Goal: Obtain resource: Download file/media

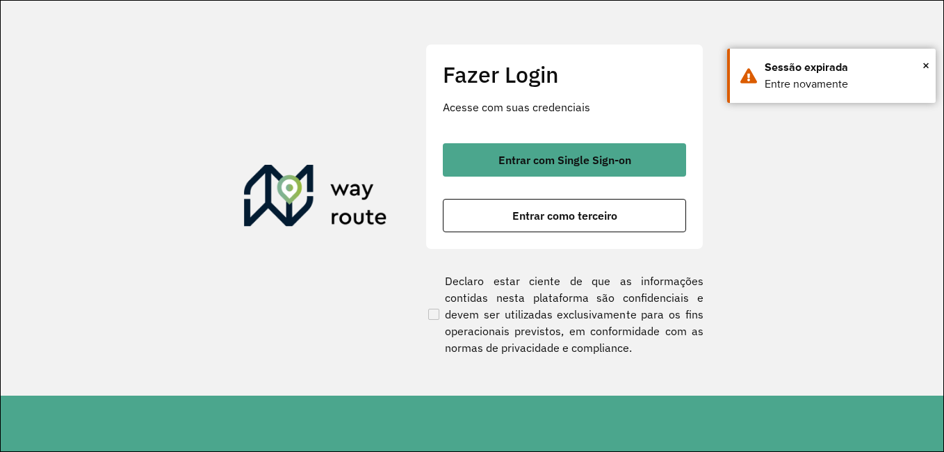
click at [792, 184] on section "Fazer Login Acesse com suas credenciais Entrar com Single Sign-on Entrar como t…" at bounding box center [472, 198] width 943 height 395
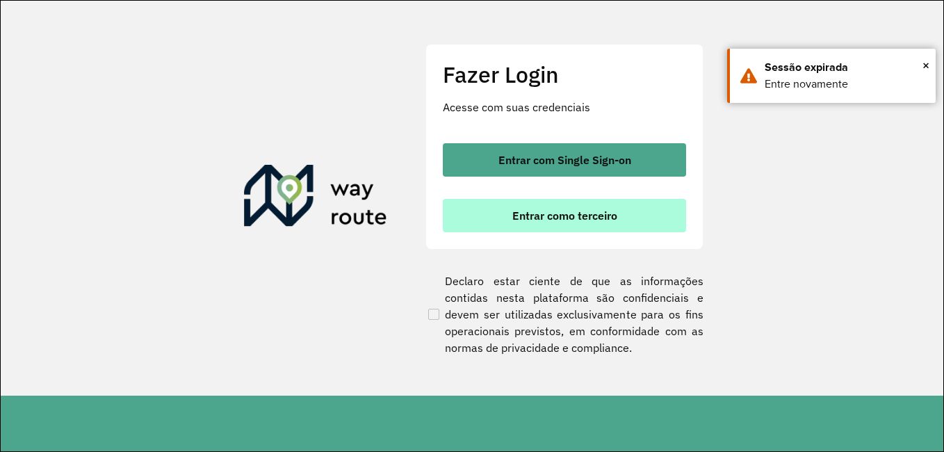
click at [644, 218] on button "Entrar como terceiro" at bounding box center [564, 215] width 243 height 33
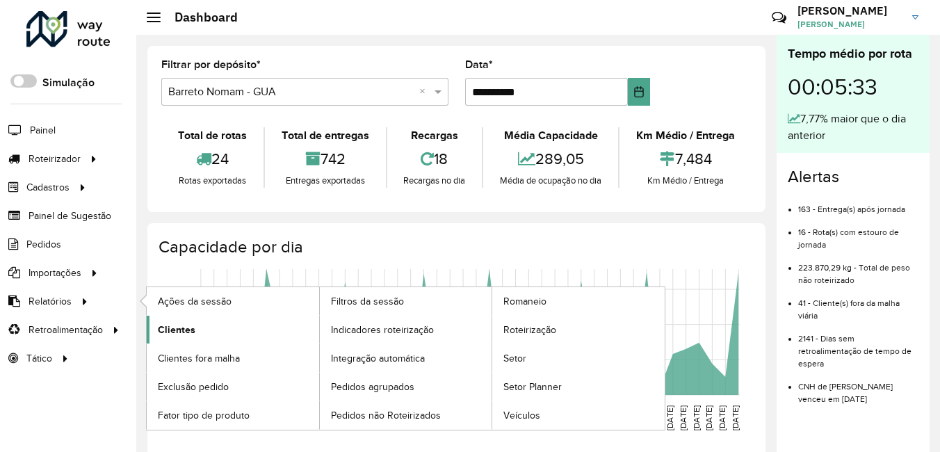
click at [193, 333] on span "Clientes" at bounding box center [177, 330] width 38 height 15
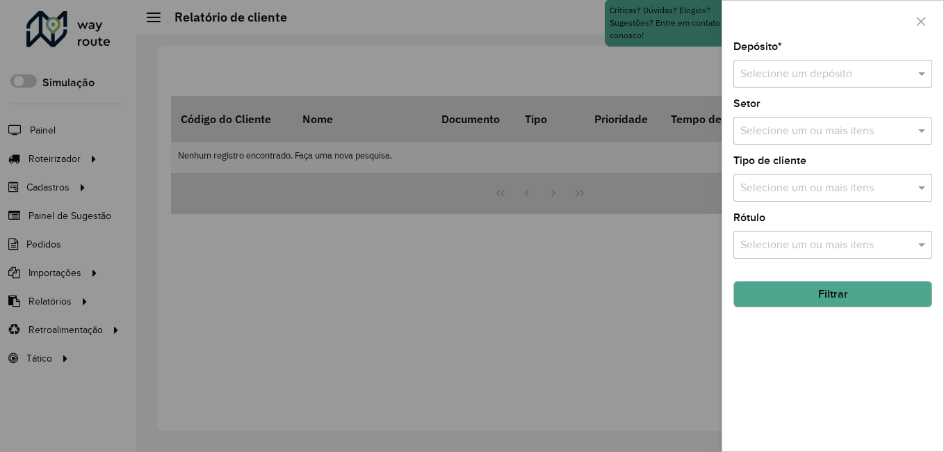
click at [759, 60] on div "Selecione um depósito" at bounding box center [833, 74] width 199 height 28
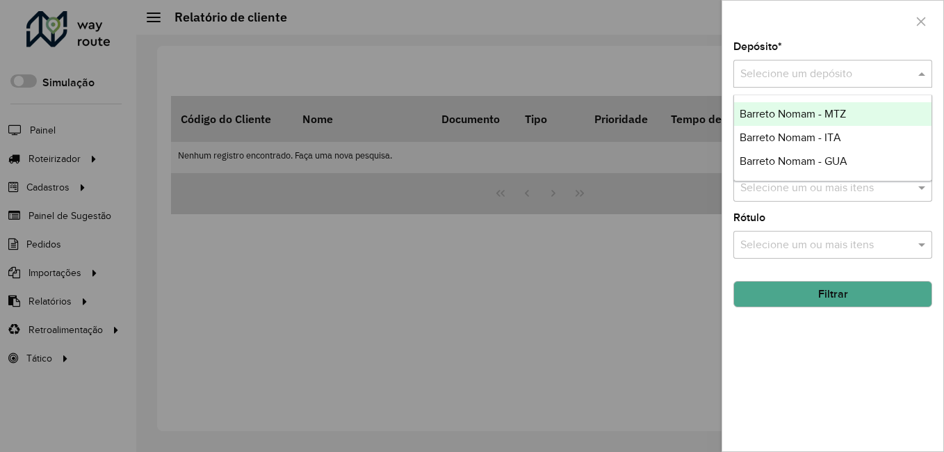
click at [791, 113] on span "Barreto Nomam - MTZ" at bounding box center [793, 114] width 106 height 12
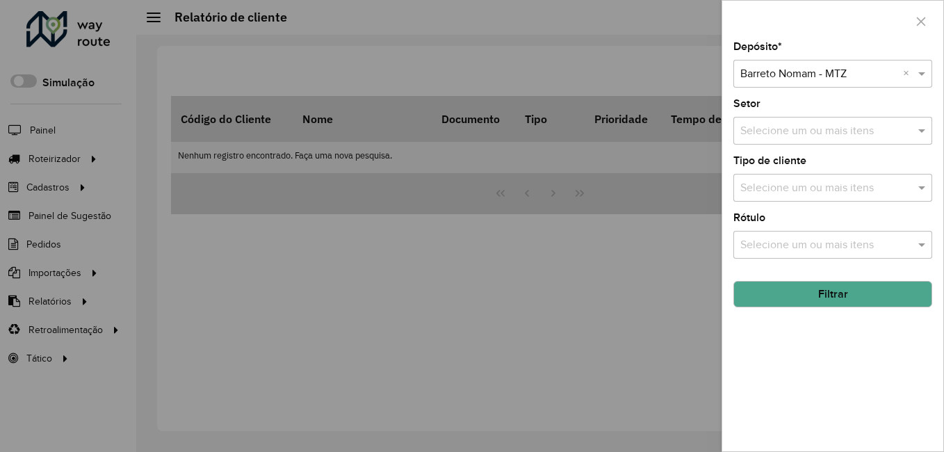
click at [839, 288] on button "Filtrar" at bounding box center [833, 294] width 199 height 26
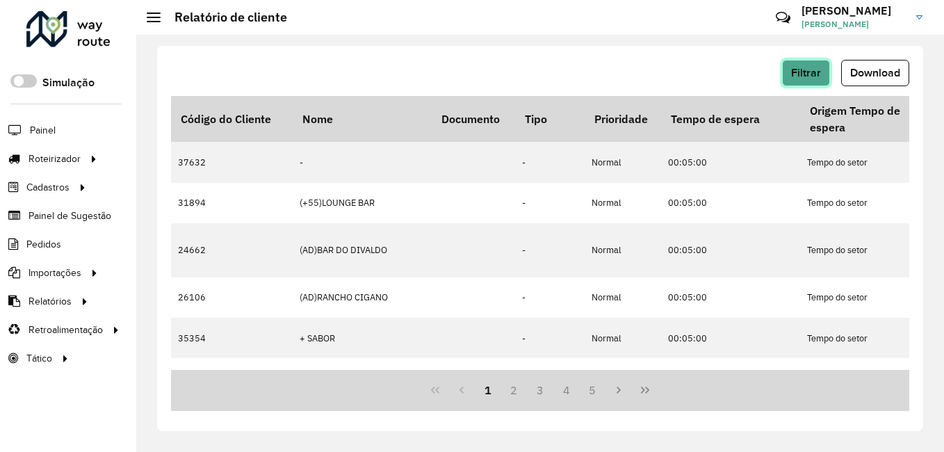
click at [821, 81] on button "Filtrar" at bounding box center [806, 73] width 48 height 26
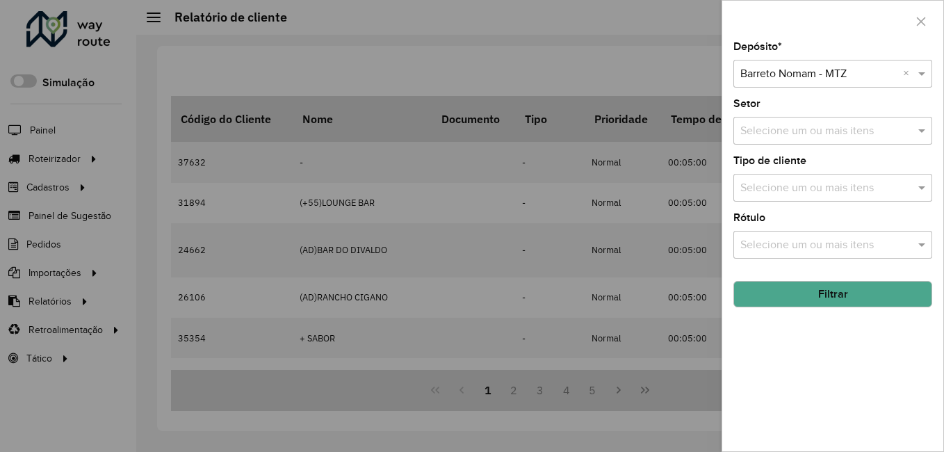
click at [549, 56] on div at bounding box center [472, 226] width 944 height 452
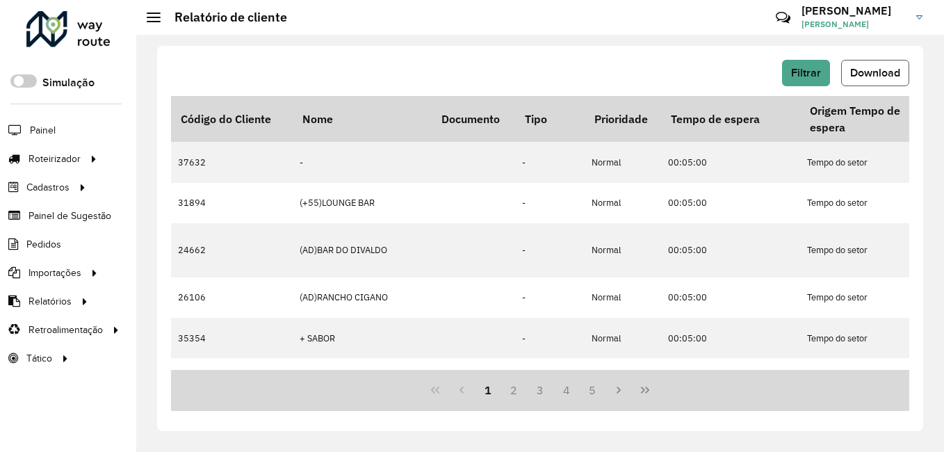
click at [873, 73] on span "Download" at bounding box center [875, 73] width 50 height 12
click at [901, 22] on span "[PERSON_NAME]" at bounding box center [854, 24] width 104 height 13
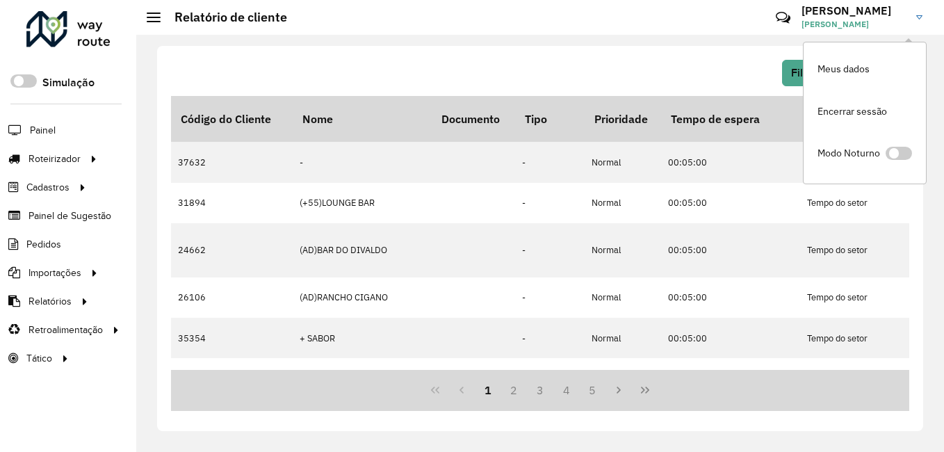
click at [745, 75] on div "Filtrar Download" at bounding box center [540, 73] width 739 height 26
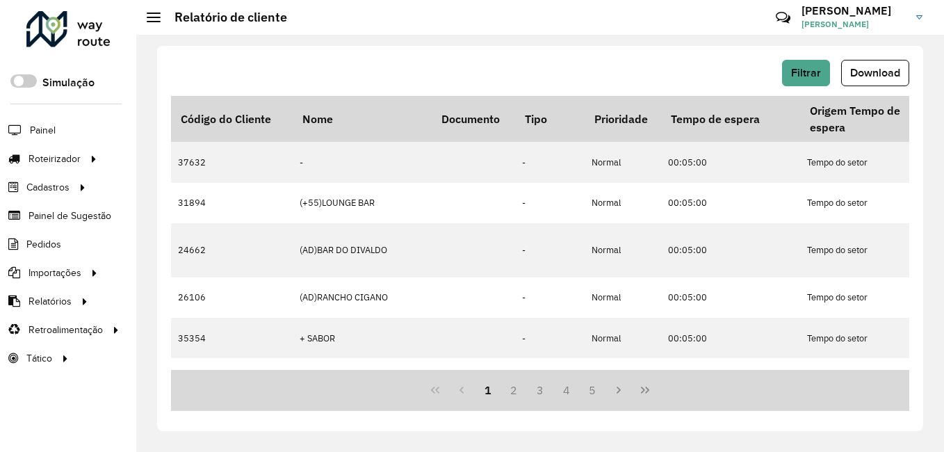
click at [773, 78] on div "Filtrar Download" at bounding box center [540, 73] width 739 height 26
click at [812, 71] on span "Filtrar" at bounding box center [806, 73] width 30 height 12
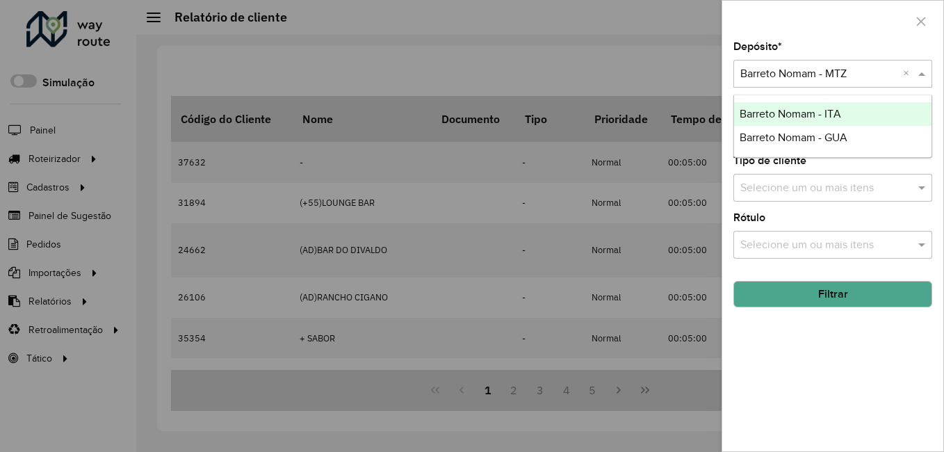
click at [797, 70] on input "text" at bounding box center [819, 74] width 157 height 17
click at [896, 108] on div "Barreto Nomam - ITA" at bounding box center [832, 114] width 197 height 24
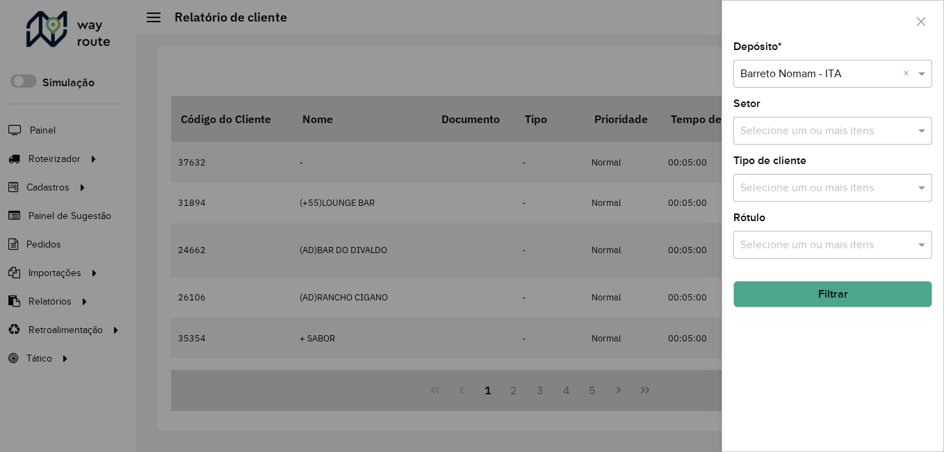
click at [869, 289] on button "Filtrar" at bounding box center [833, 294] width 199 height 26
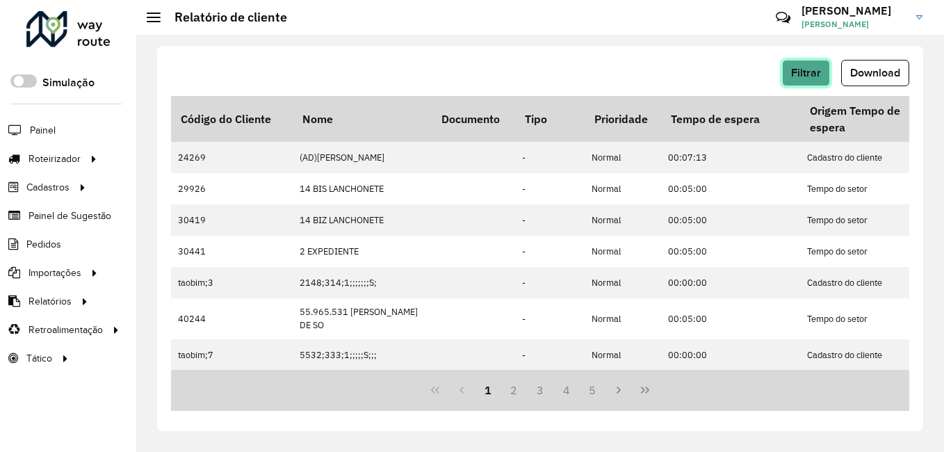
click at [819, 77] on span "Filtrar" at bounding box center [806, 73] width 30 height 12
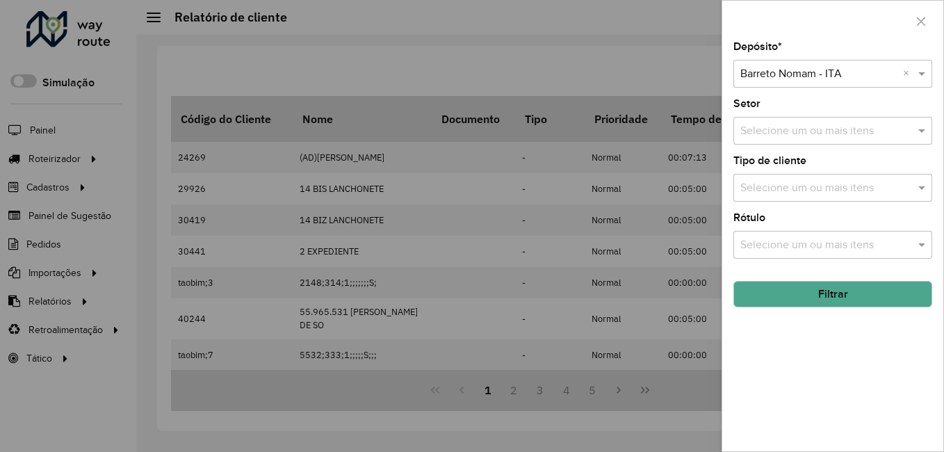
drag, startPoint x: 626, startPoint y: 94, endPoint x: 659, endPoint y: 95, distance: 33.4
click at [625, 94] on div at bounding box center [472, 226] width 944 height 452
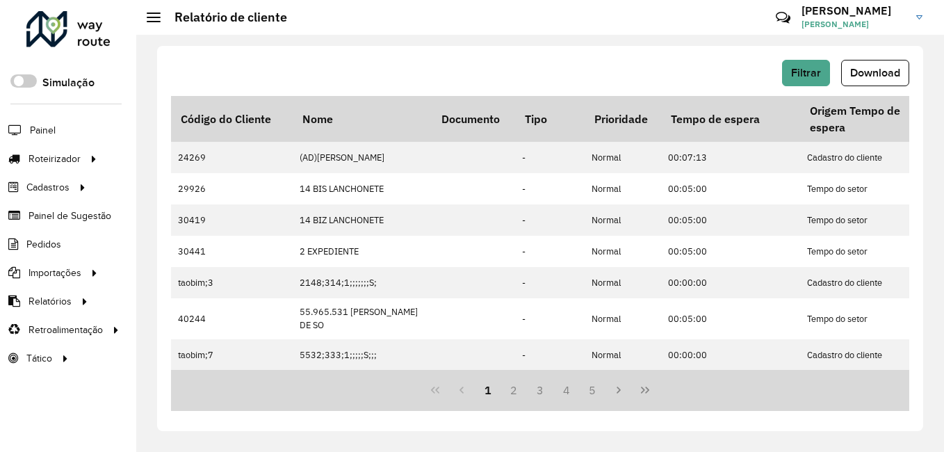
click at [839, 69] on div "Filtrar Download" at bounding box center [540, 73] width 739 height 26
click at [867, 69] on span "Download" at bounding box center [875, 73] width 50 height 12
drag, startPoint x: 579, startPoint y: 27, endPoint x: 587, endPoint y: 29, distance: 7.9
click at [580, 29] on hb-header "Relatório de cliente Críticas? Dúvidas? Elogios? Sugestões? Entre em contato co…" at bounding box center [540, 17] width 808 height 35
drag, startPoint x: 804, startPoint y: 57, endPoint x: 804, endPoint y: 65, distance: 8.3
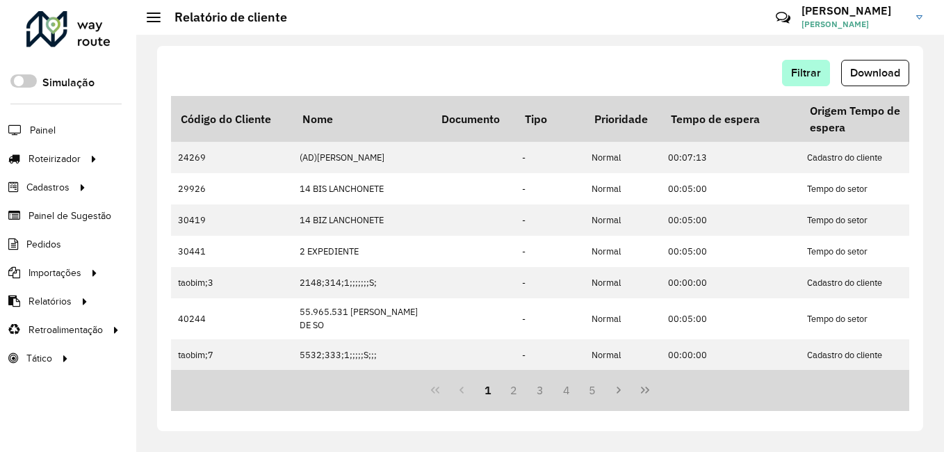
click at [804, 58] on div "Filtrar Download Código do Cliente Nome Documento Tipo Prioridade Tempo de espe…" at bounding box center [540, 238] width 766 height 385
click at [808, 76] on span "Filtrar" at bounding box center [806, 73] width 30 height 12
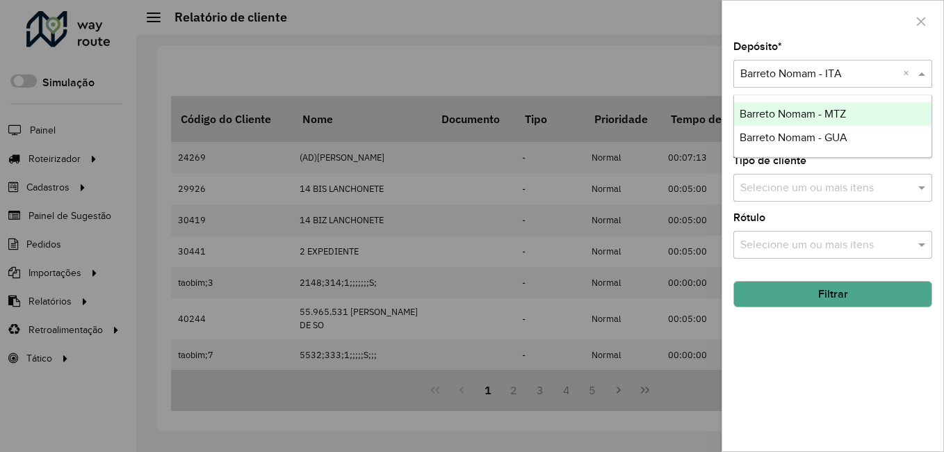
click at [803, 70] on input "text" at bounding box center [819, 74] width 157 height 17
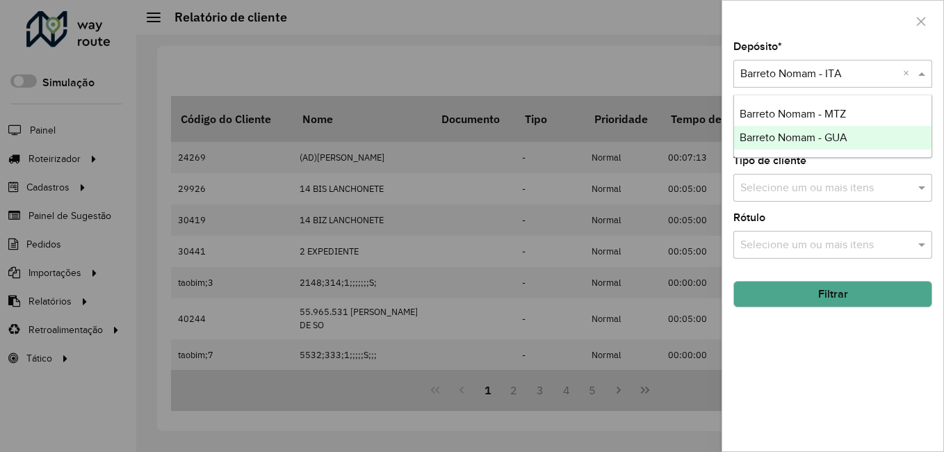
click at [816, 133] on span "Barreto Nomam - GUA" at bounding box center [794, 137] width 108 height 12
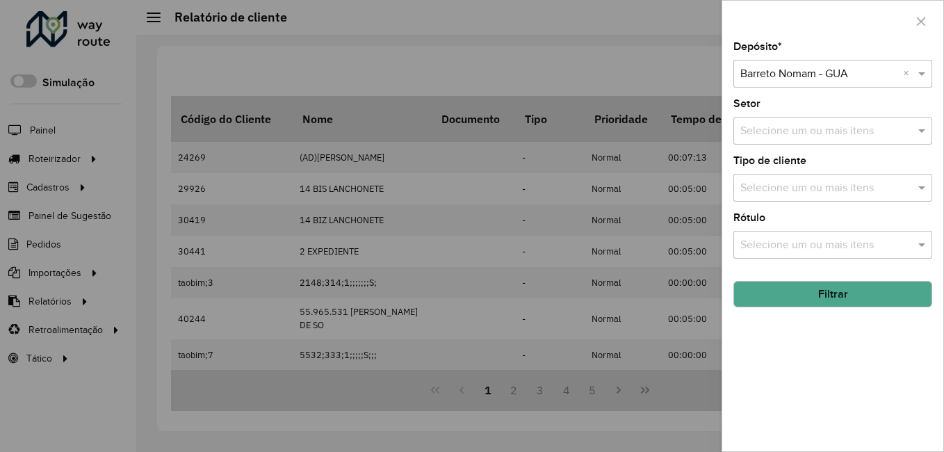
click at [752, 287] on button "Filtrar" at bounding box center [833, 294] width 199 height 26
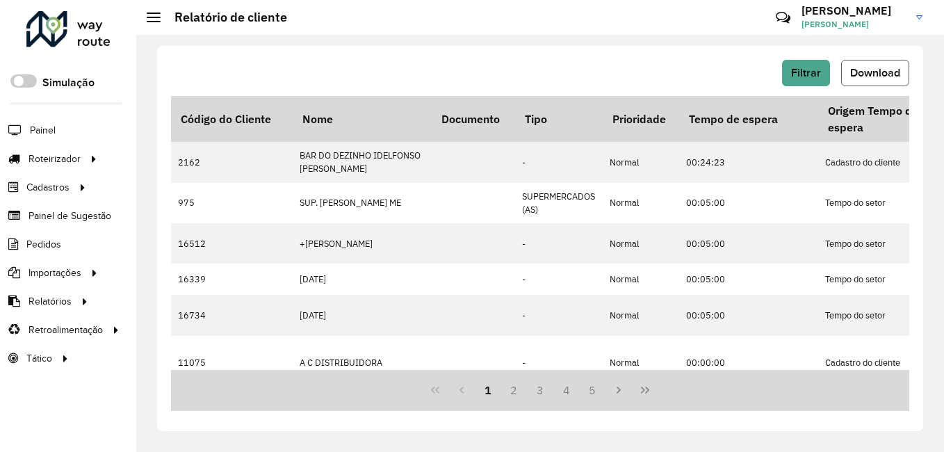
click at [855, 70] on span "Download" at bounding box center [875, 73] width 50 height 12
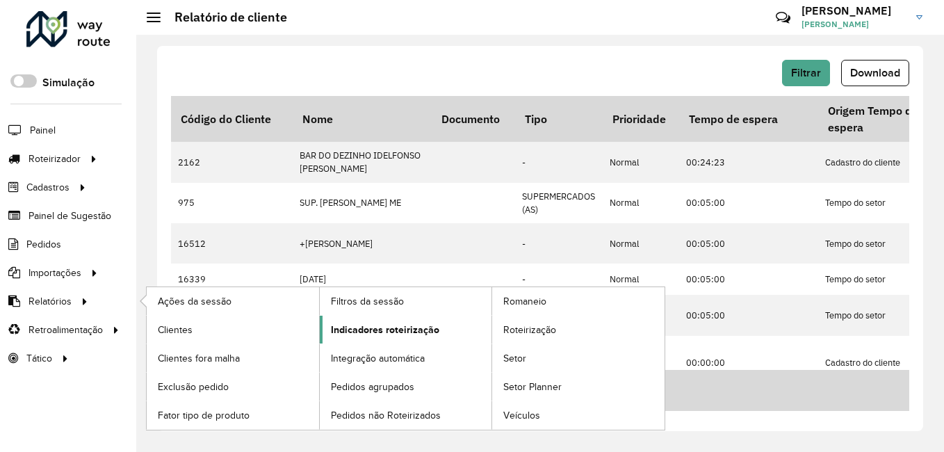
click at [440, 336] on link "Indicadores roteirização" at bounding box center [406, 330] width 172 height 28
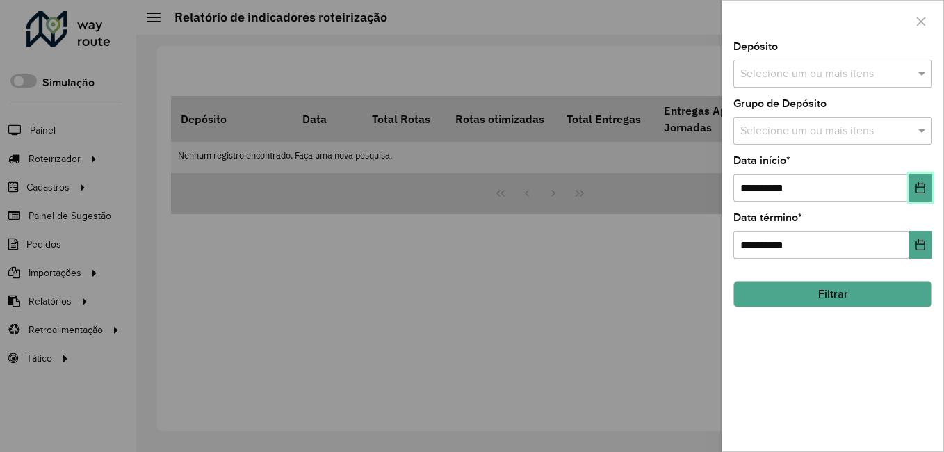
click at [924, 196] on button "Choose Date" at bounding box center [921, 188] width 23 height 28
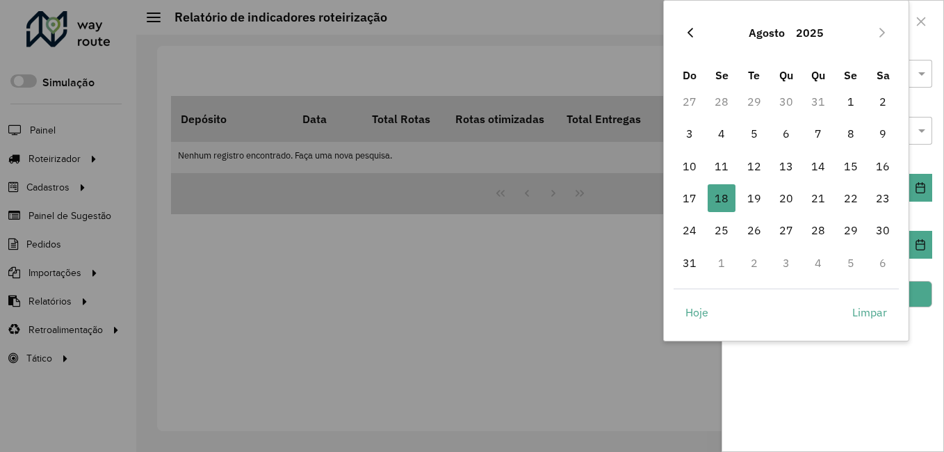
click at [691, 35] on icon "Previous Month" at bounding box center [691, 33] width 6 height 10
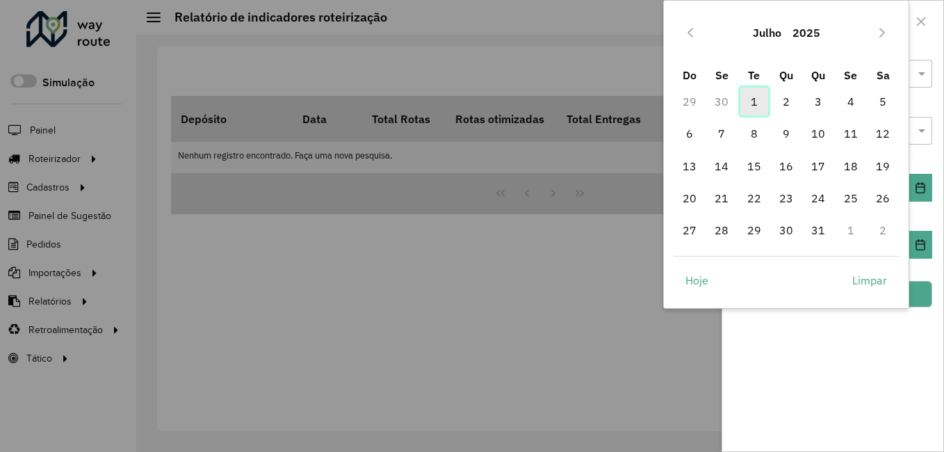
click at [752, 103] on span "1" at bounding box center [755, 102] width 28 height 28
type input "**********"
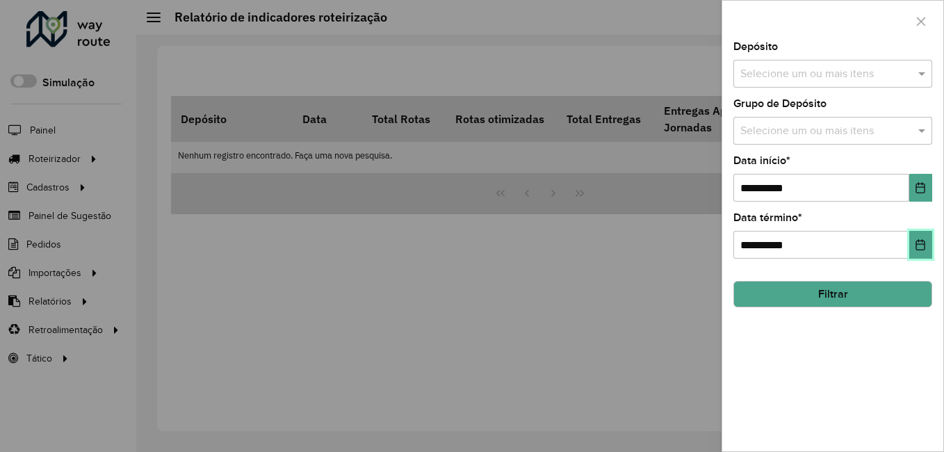
click at [917, 236] on button "Choose Date" at bounding box center [921, 245] width 23 height 28
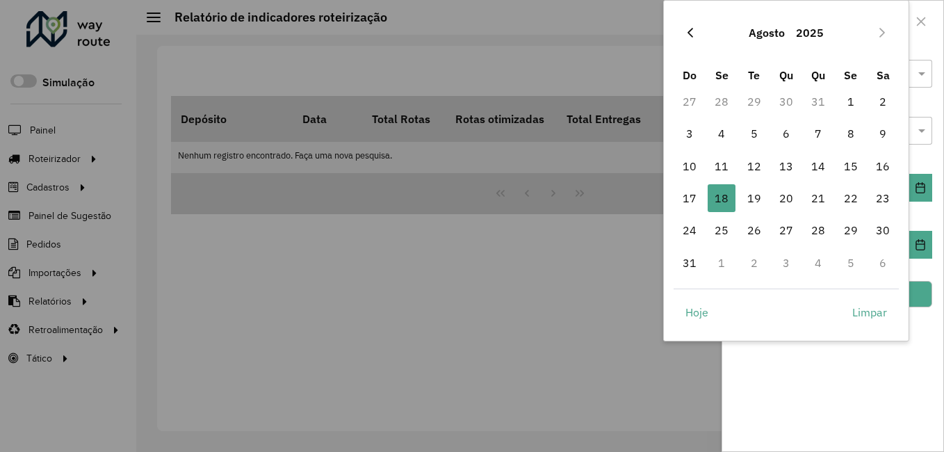
click at [690, 34] on icon "Previous Month" at bounding box center [691, 33] width 6 height 10
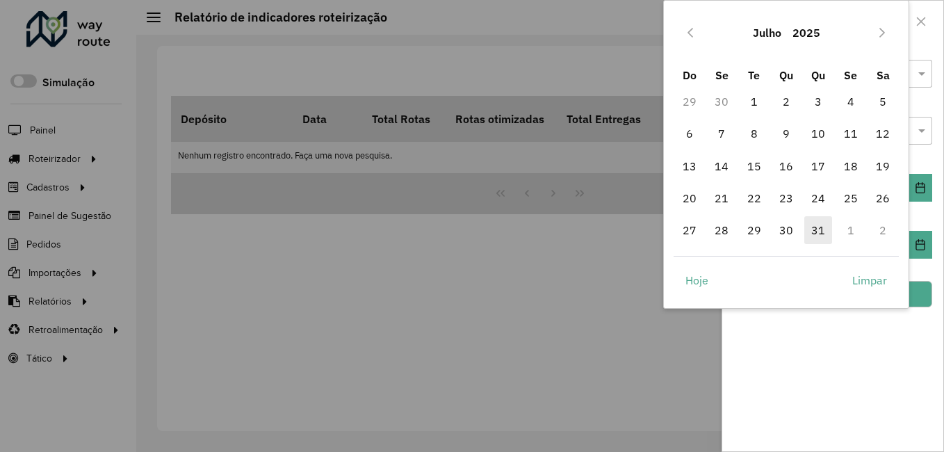
click at [821, 229] on span "31" at bounding box center [819, 230] width 28 height 28
type input "**********"
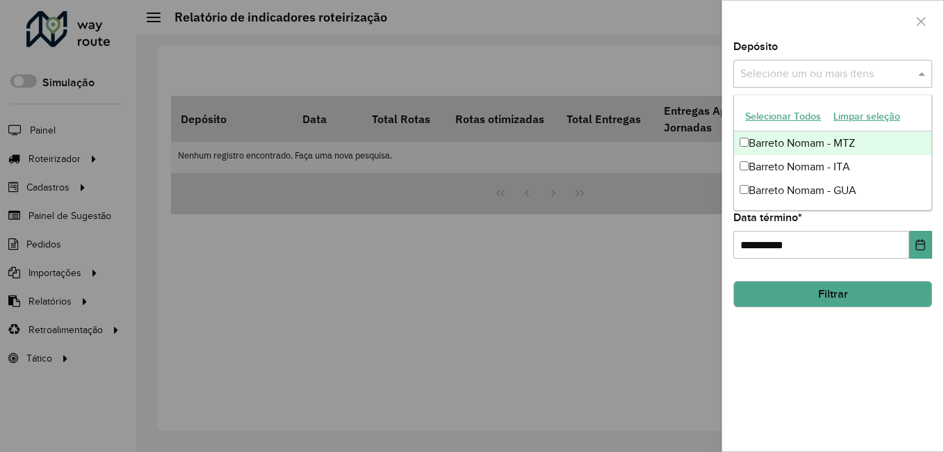
click at [816, 78] on input "text" at bounding box center [826, 74] width 178 height 17
click at [823, 147] on div "Barreto Nomam - MTZ" at bounding box center [832, 143] width 197 height 24
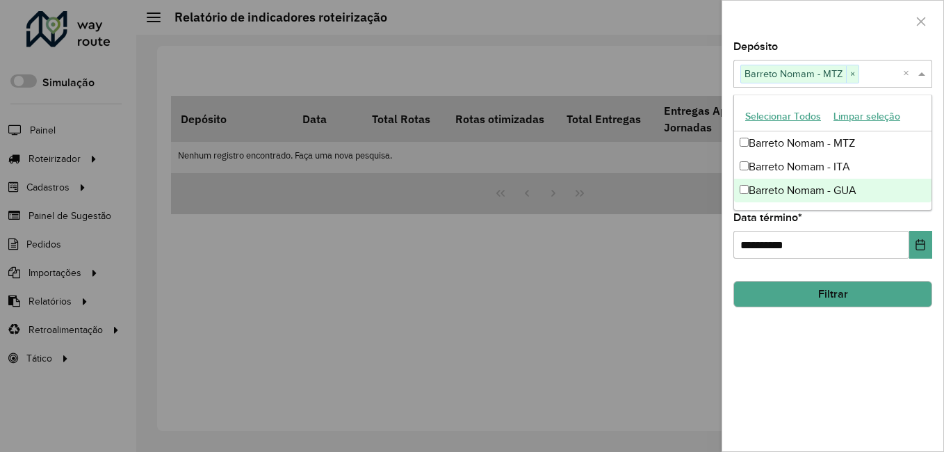
click at [812, 291] on button "Filtrar" at bounding box center [833, 294] width 199 height 26
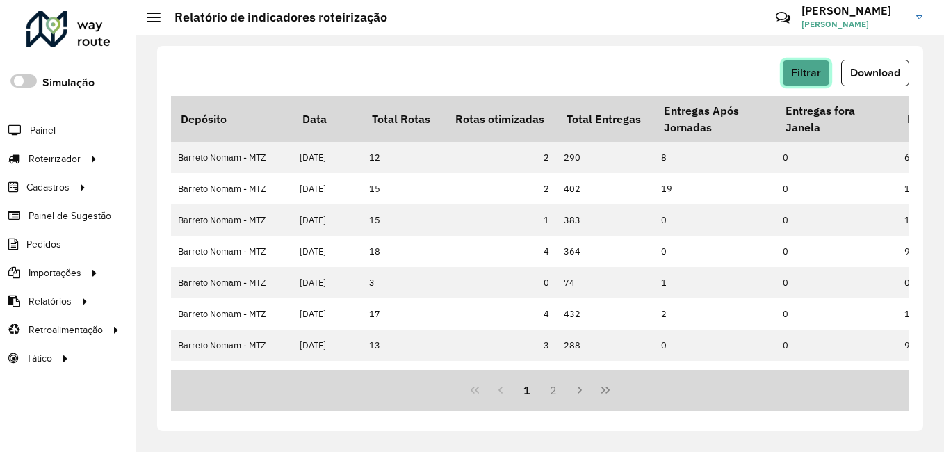
click at [801, 64] on button "Filtrar" at bounding box center [806, 73] width 48 height 26
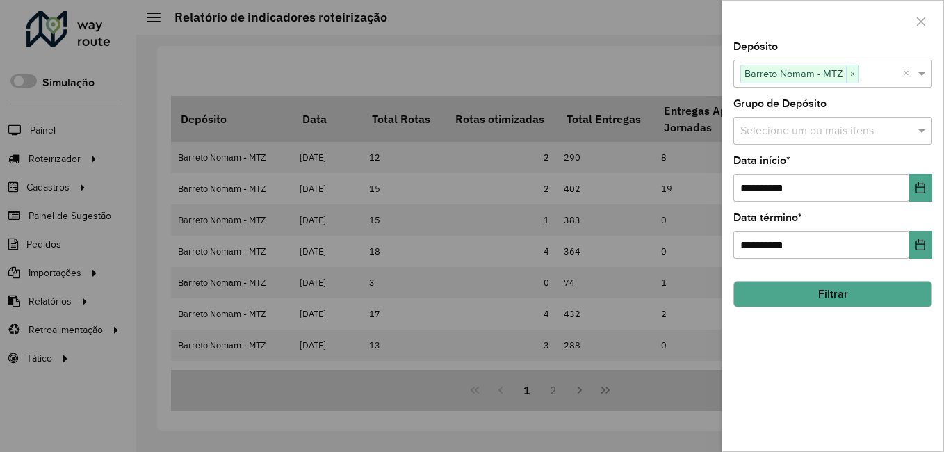
drag, startPoint x: 592, startPoint y: 49, endPoint x: 640, endPoint y: 52, distance: 47.4
click at [590, 49] on div at bounding box center [472, 226] width 944 height 452
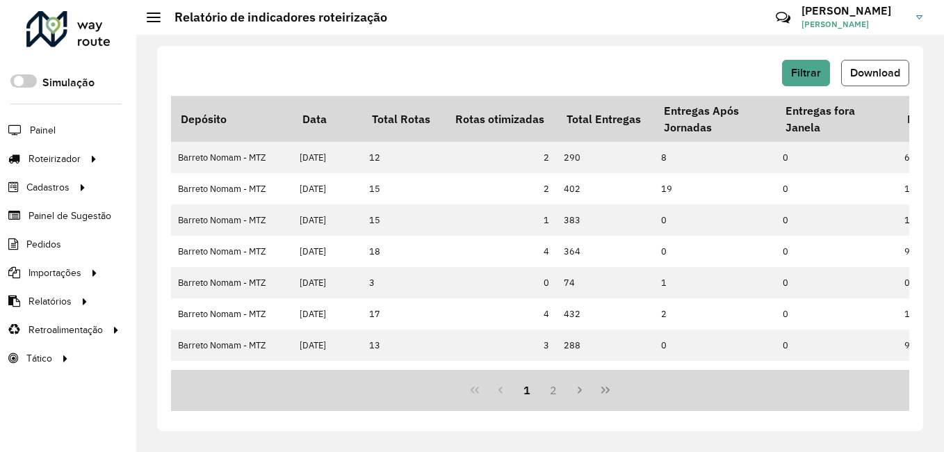
click at [866, 63] on button "Download" at bounding box center [875, 73] width 68 height 26
click at [523, 39] on div "Filtrar Download Depósito Data Total Rotas Rotas otimizadas Total Entregas Entr…" at bounding box center [540, 243] width 808 height 417
click at [816, 81] on button "Filtrar" at bounding box center [806, 73] width 48 height 26
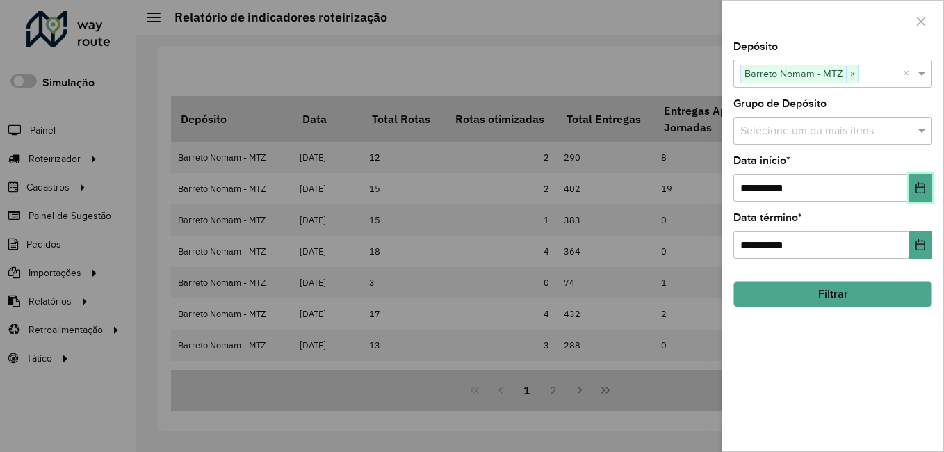
click at [918, 186] on icon "Choose Date" at bounding box center [920, 187] width 11 height 11
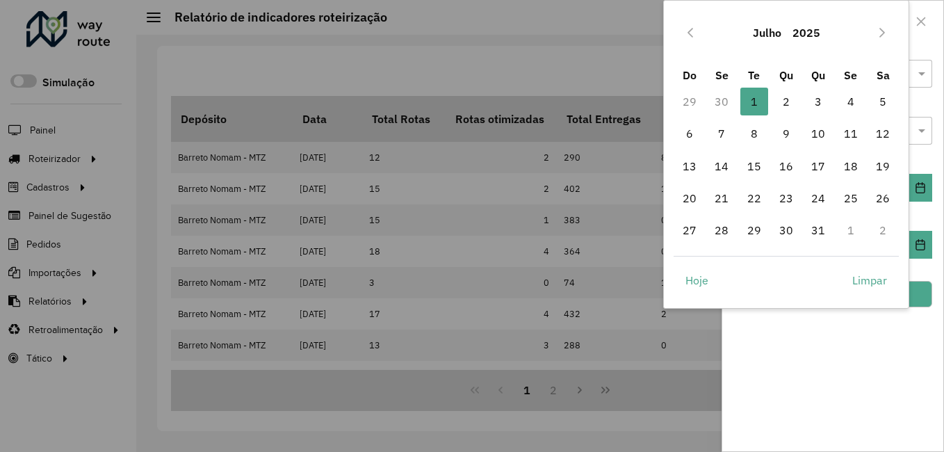
click at [896, 38] on div "Julho 2025" at bounding box center [787, 32] width 226 height 45
click at [888, 36] on icon "Next Month" at bounding box center [882, 32] width 11 height 11
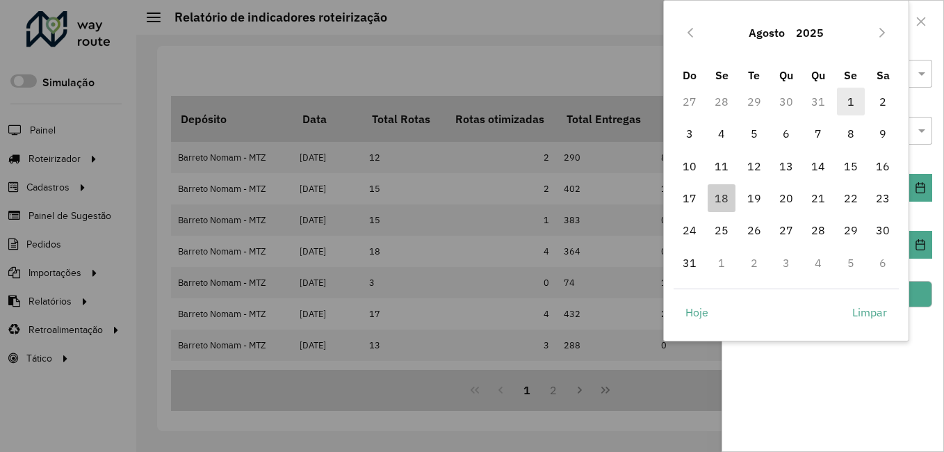
click at [848, 102] on span "1" at bounding box center [851, 102] width 28 height 28
type input "**********"
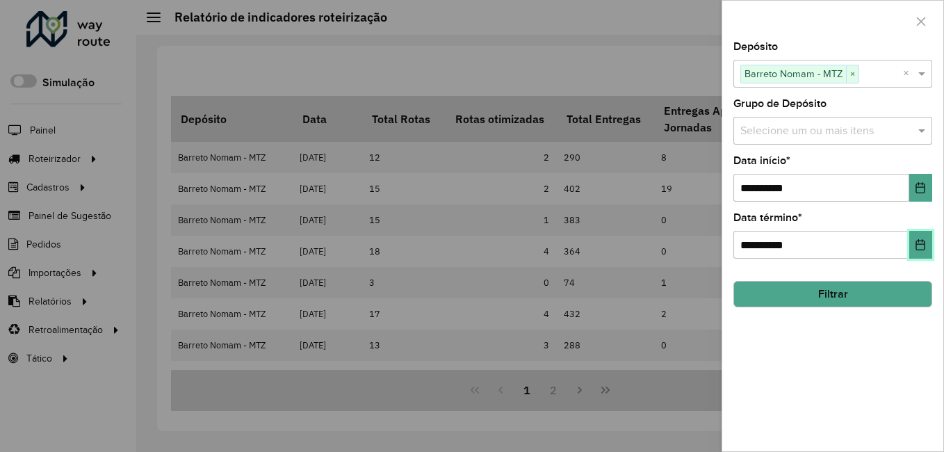
click at [928, 241] on button "Choose Date" at bounding box center [921, 245] width 23 height 28
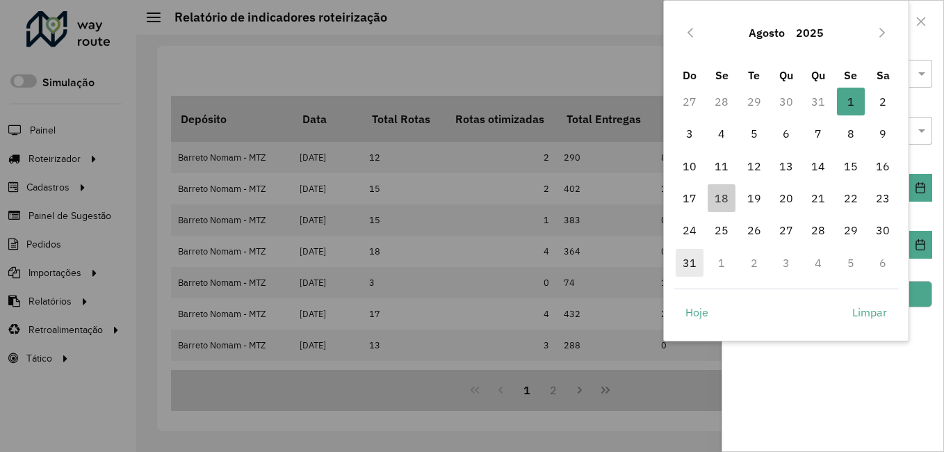
click at [687, 267] on span "31" at bounding box center [690, 263] width 28 height 28
type input "**********"
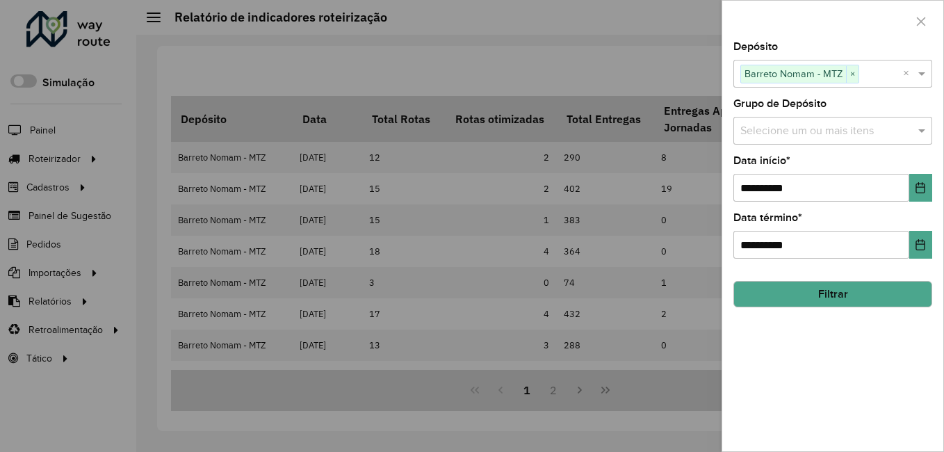
click at [821, 295] on button "Filtrar" at bounding box center [833, 294] width 199 height 26
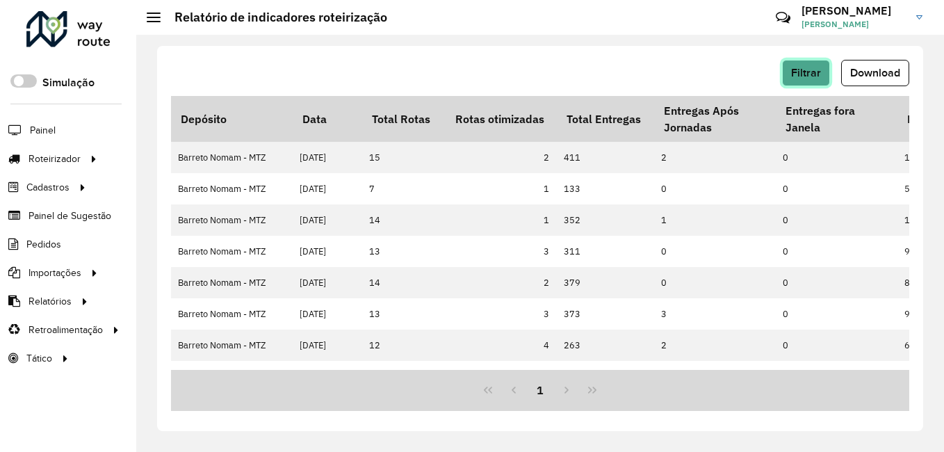
click at [791, 76] on button "Filtrar" at bounding box center [806, 73] width 48 height 26
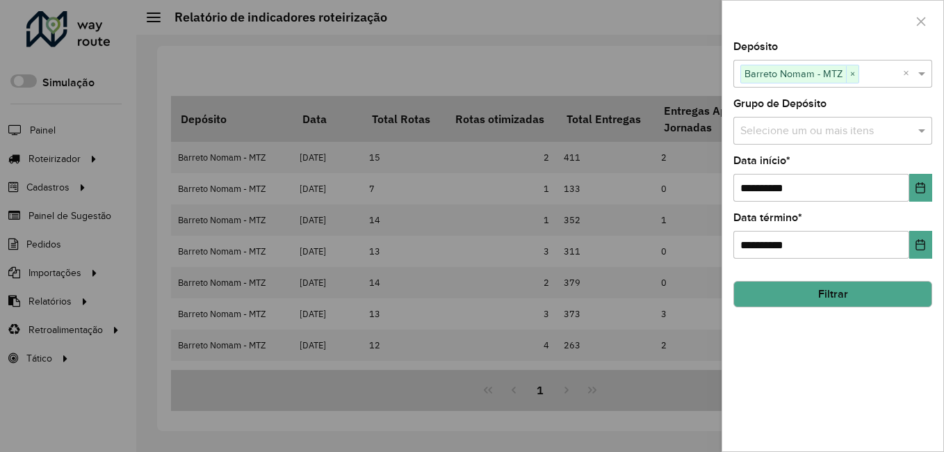
click at [654, 83] on div at bounding box center [472, 226] width 944 height 452
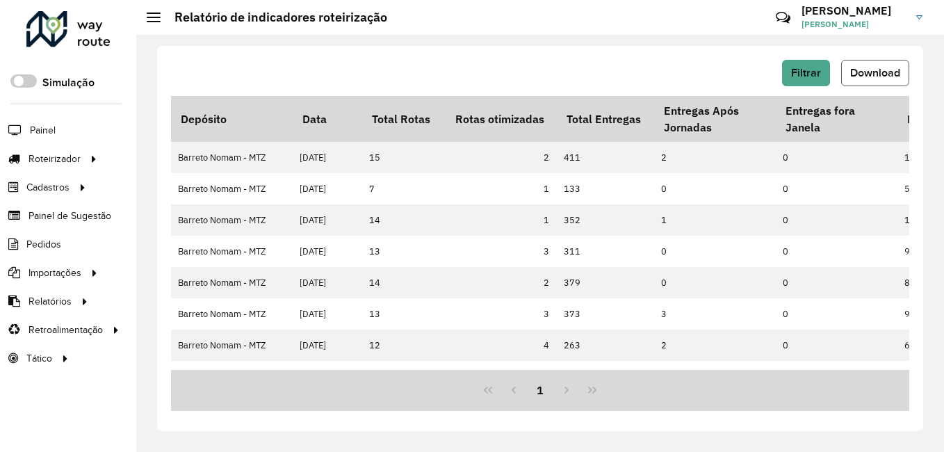
click at [873, 74] on span "Download" at bounding box center [875, 73] width 50 height 12
click at [278, 63] on div "Filtrar Download" at bounding box center [540, 73] width 739 height 26
click at [792, 81] on button "Filtrar" at bounding box center [806, 73] width 48 height 26
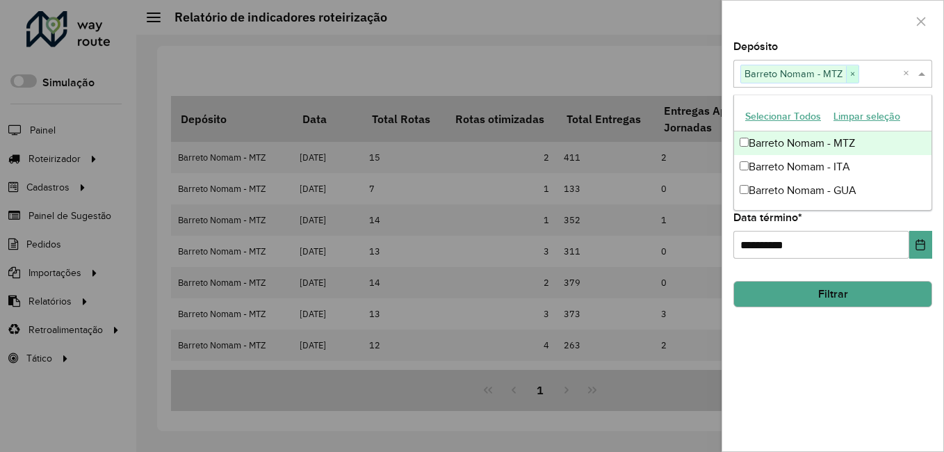
click at [860, 74] on input "text" at bounding box center [882, 74] width 44 height 17
click at [853, 76] on span "×" at bounding box center [852, 74] width 13 height 17
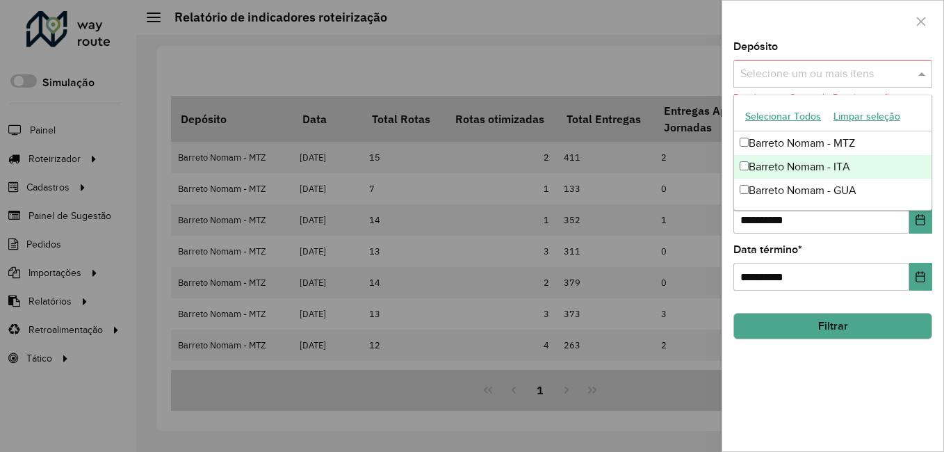
click at [823, 169] on div "Barreto Nomam - ITA" at bounding box center [832, 167] width 197 height 24
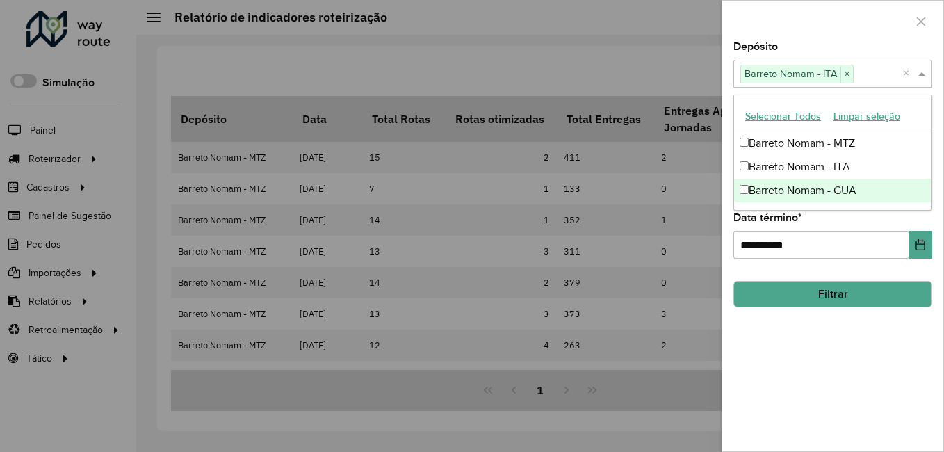
click at [812, 365] on div "**********" at bounding box center [833, 247] width 221 height 410
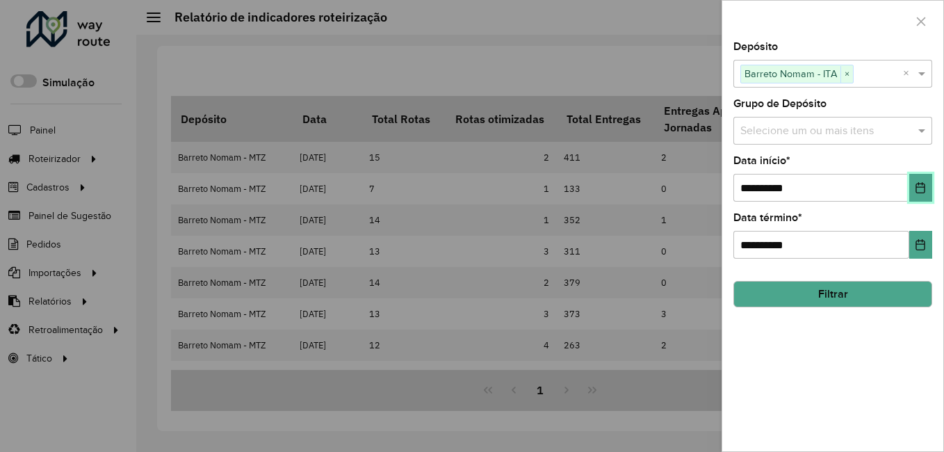
click at [928, 192] on button "Choose Date" at bounding box center [921, 188] width 23 height 28
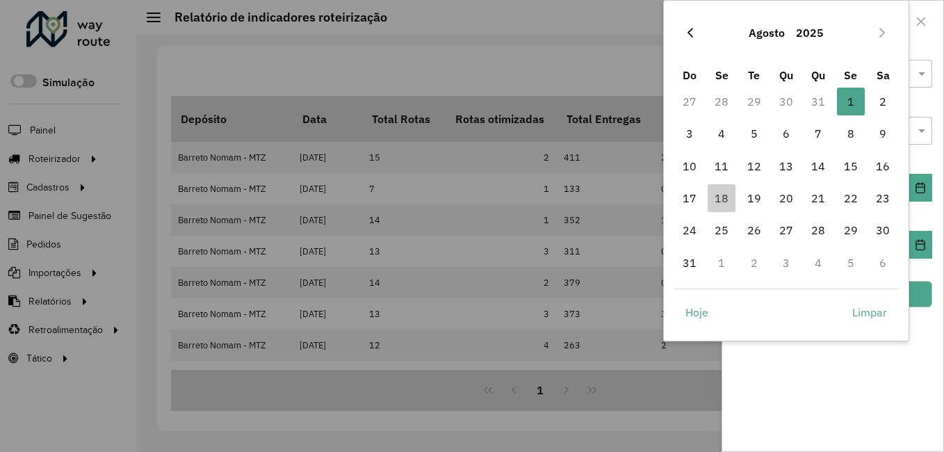
click at [693, 35] on icon "Previous Month" at bounding box center [690, 32] width 11 height 11
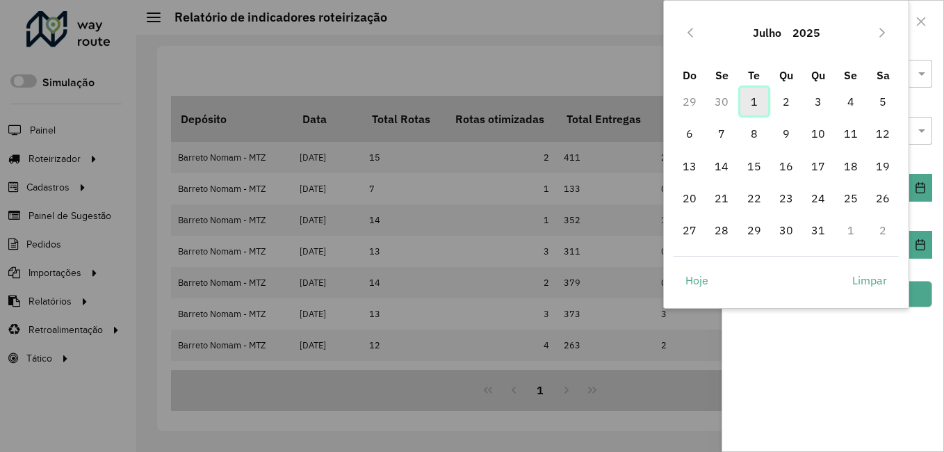
click at [748, 102] on span "1" at bounding box center [755, 102] width 28 height 28
type input "**********"
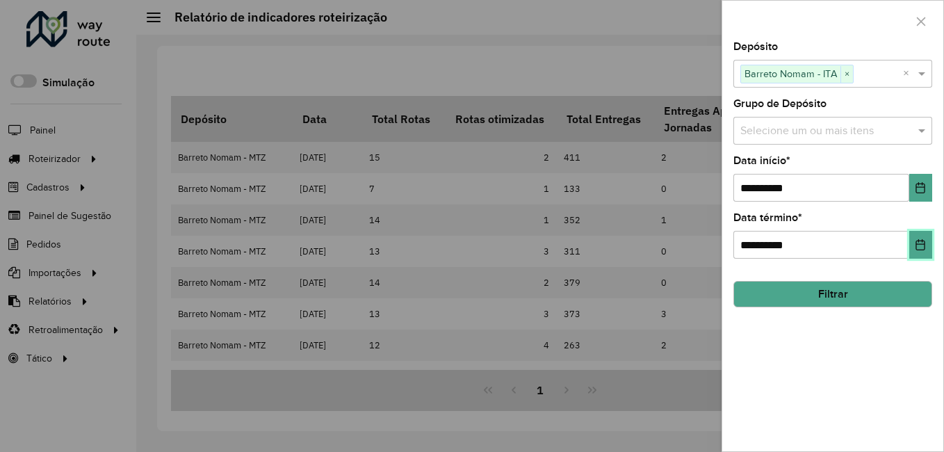
click at [922, 250] on icon "Choose Date" at bounding box center [920, 244] width 11 height 11
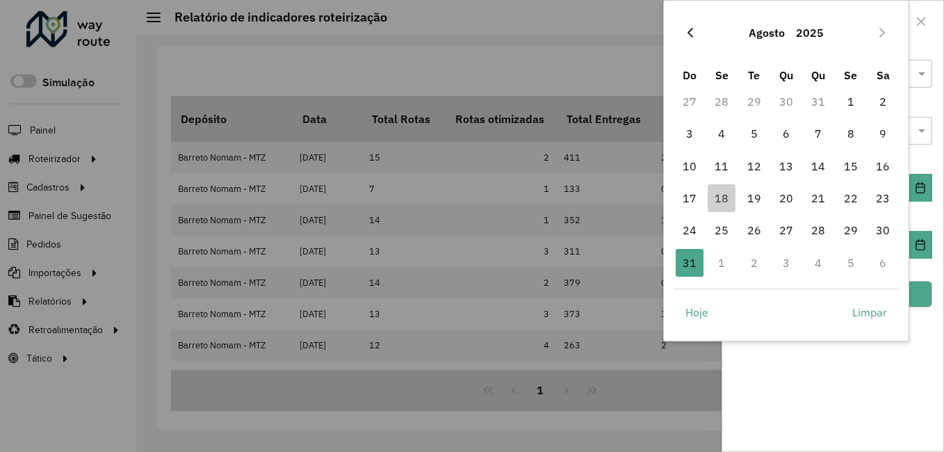
click at [693, 31] on icon "Previous Month" at bounding box center [690, 32] width 11 height 11
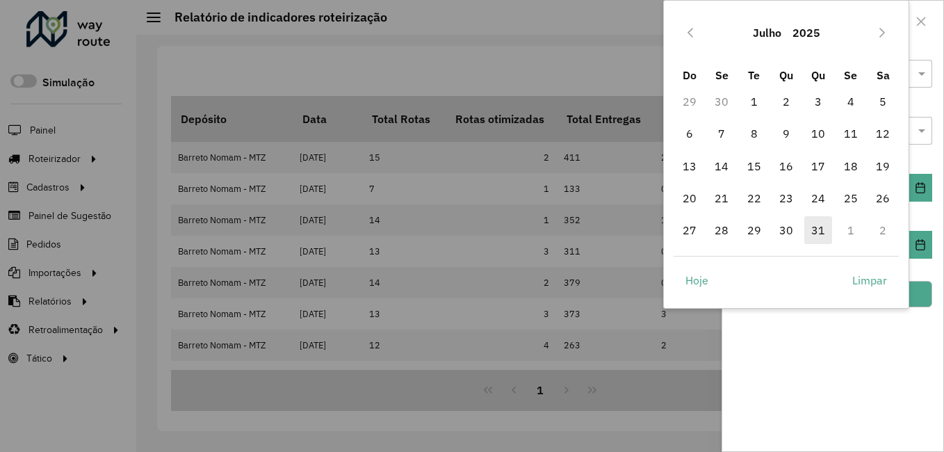
click at [817, 233] on span "31" at bounding box center [819, 230] width 28 height 28
type input "**********"
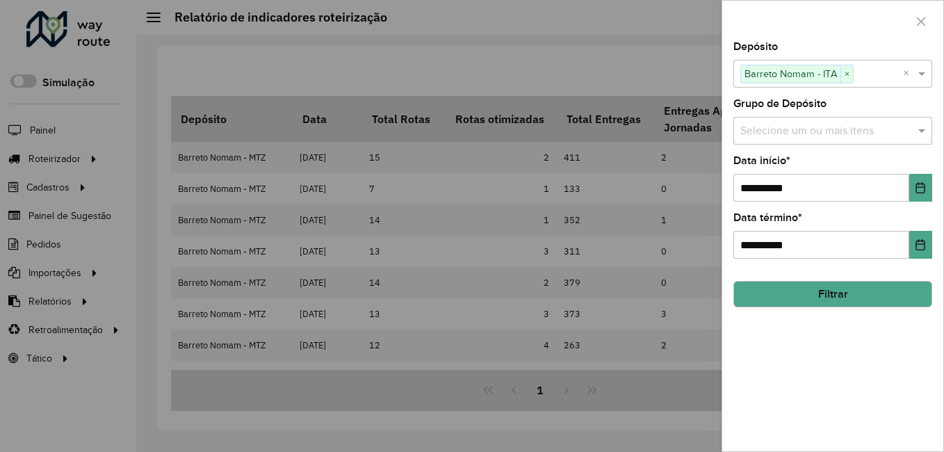
click at [858, 297] on button "Filtrar" at bounding box center [833, 294] width 199 height 26
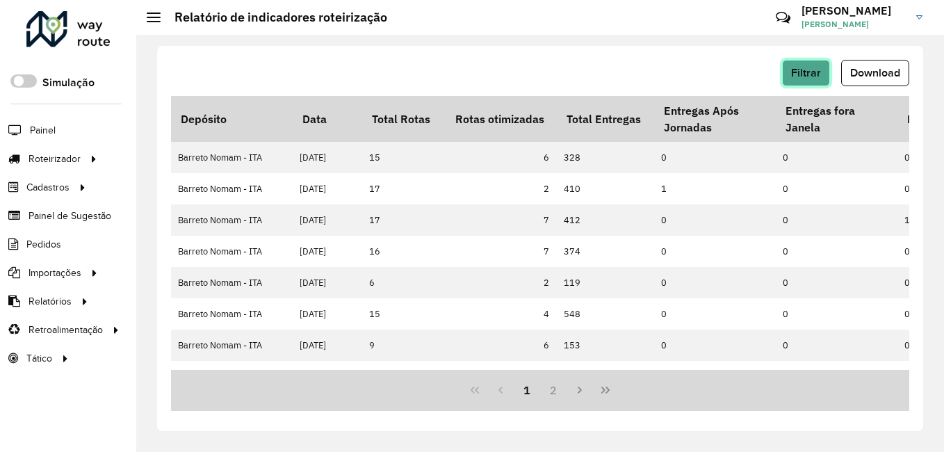
click at [820, 76] on span "Filtrar" at bounding box center [806, 73] width 30 height 12
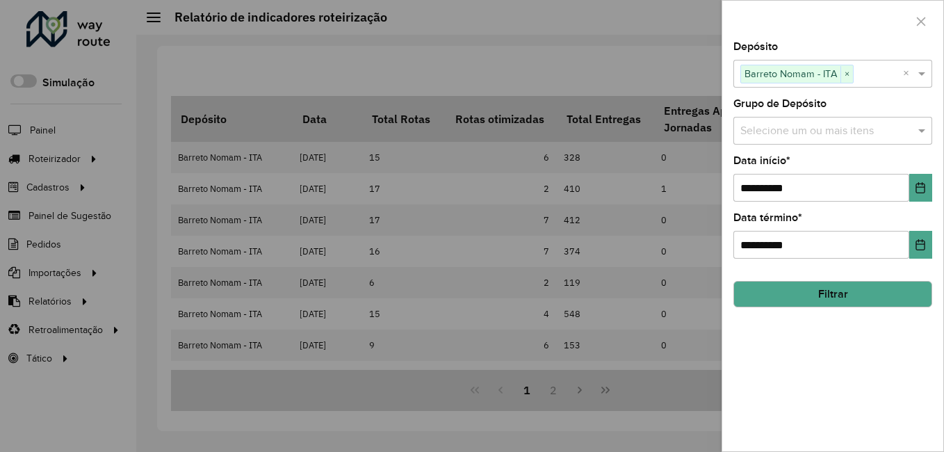
click at [675, 193] on div at bounding box center [472, 226] width 944 height 452
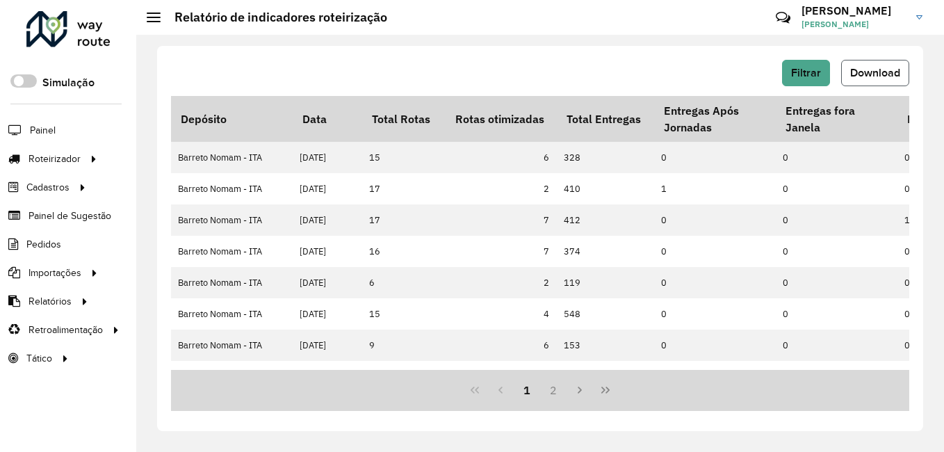
click at [862, 71] on span "Download" at bounding box center [875, 73] width 50 height 12
drag, startPoint x: 528, startPoint y: 72, endPoint x: 572, endPoint y: 72, distance: 44.5
click at [528, 72] on div "Filtrar Download" at bounding box center [540, 73] width 739 height 26
click at [801, 79] on button "Filtrar" at bounding box center [806, 73] width 48 height 26
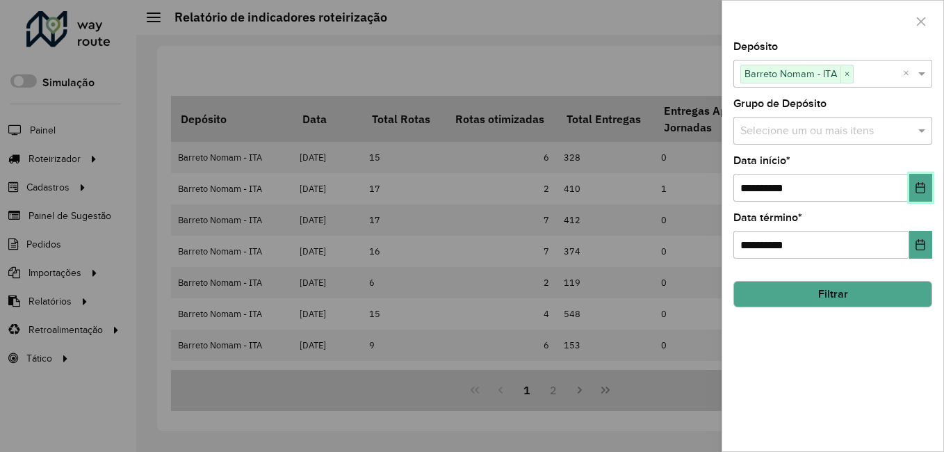
drag, startPoint x: 926, startPoint y: 202, endPoint x: 924, endPoint y: 193, distance: 8.6
click at [926, 200] on button "Choose Date" at bounding box center [921, 188] width 23 height 28
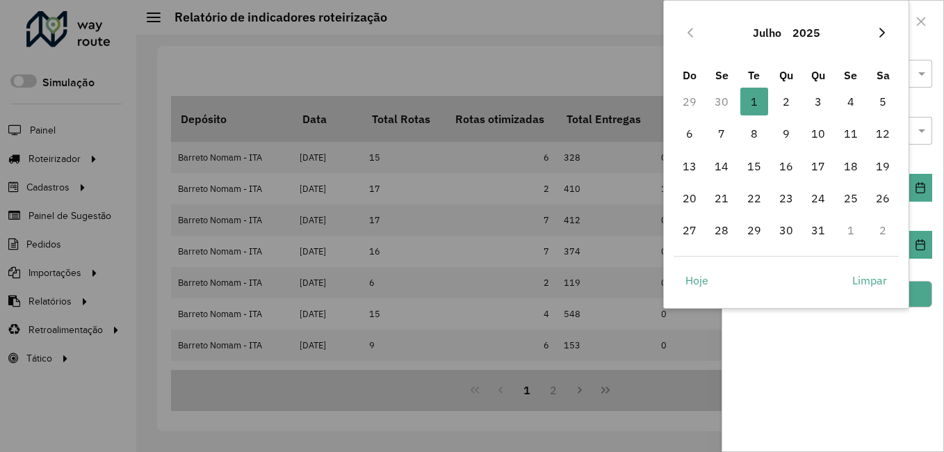
click at [885, 29] on icon "Next Month" at bounding box center [882, 32] width 11 height 11
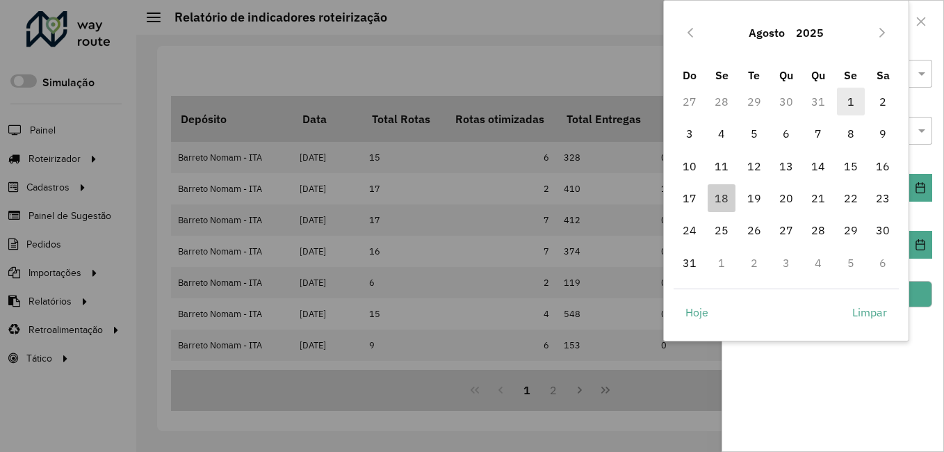
click at [845, 104] on span "1" at bounding box center [851, 102] width 28 height 28
type input "**********"
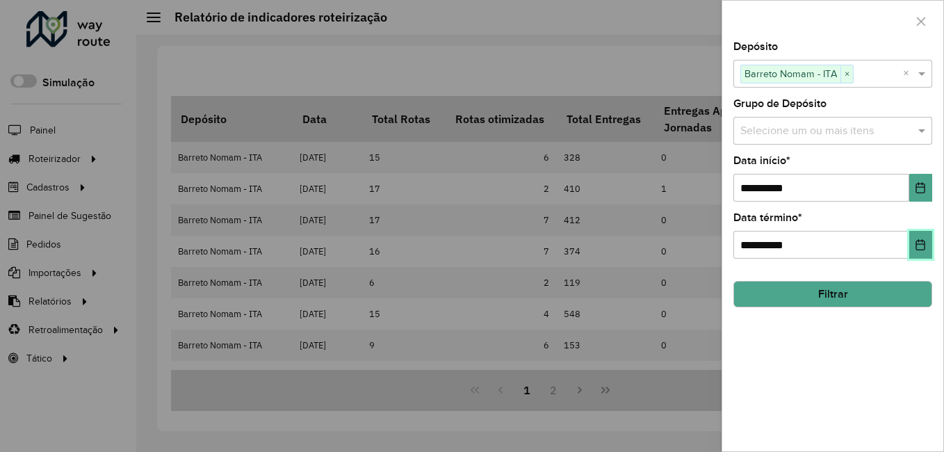
click at [921, 254] on button "Choose Date" at bounding box center [921, 245] width 23 height 28
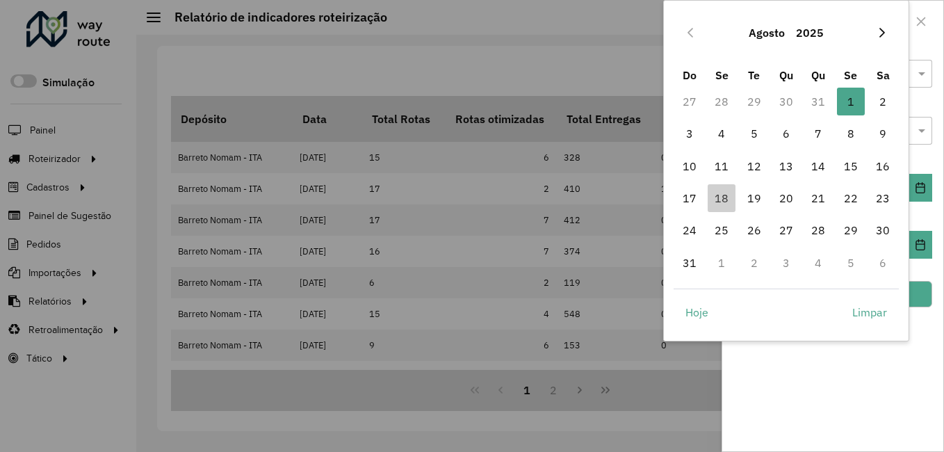
click at [876, 33] on button "Next Month" at bounding box center [882, 33] width 22 height 22
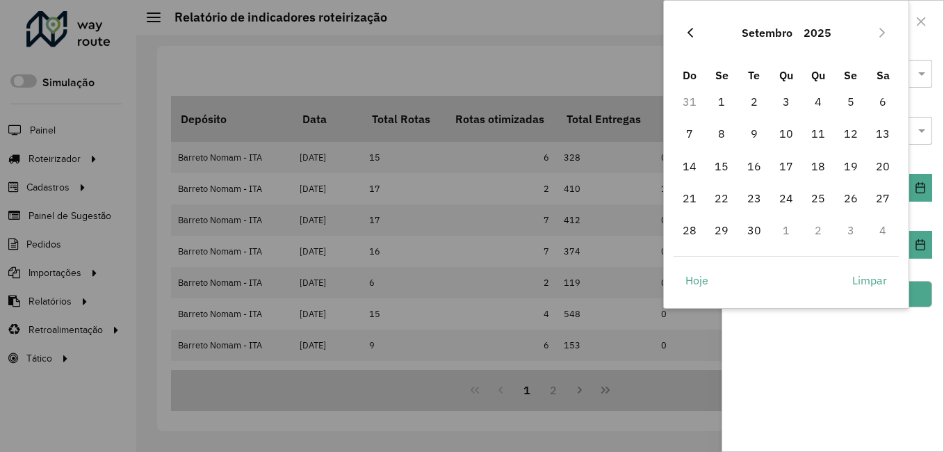
click at [693, 30] on icon "Previous Month" at bounding box center [690, 32] width 11 height 11
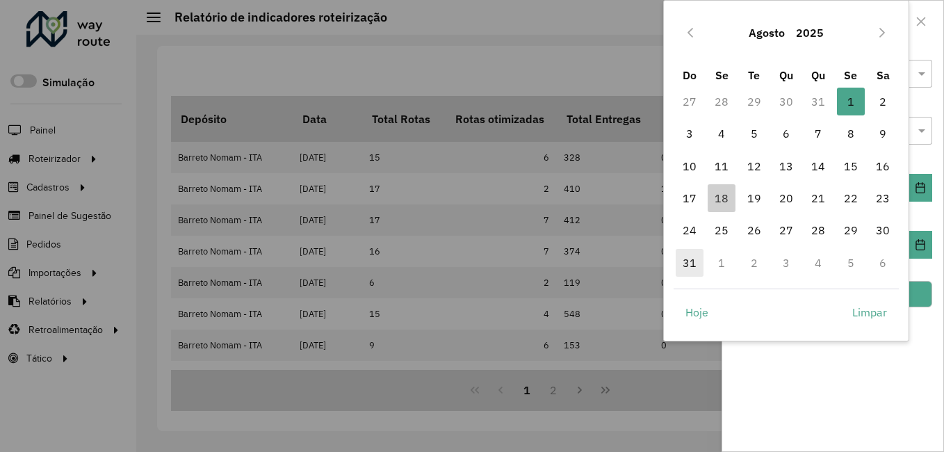
click at [698, 260] on span "31" at bounding box center [690, 263] width 28 height 28
type input "**********"
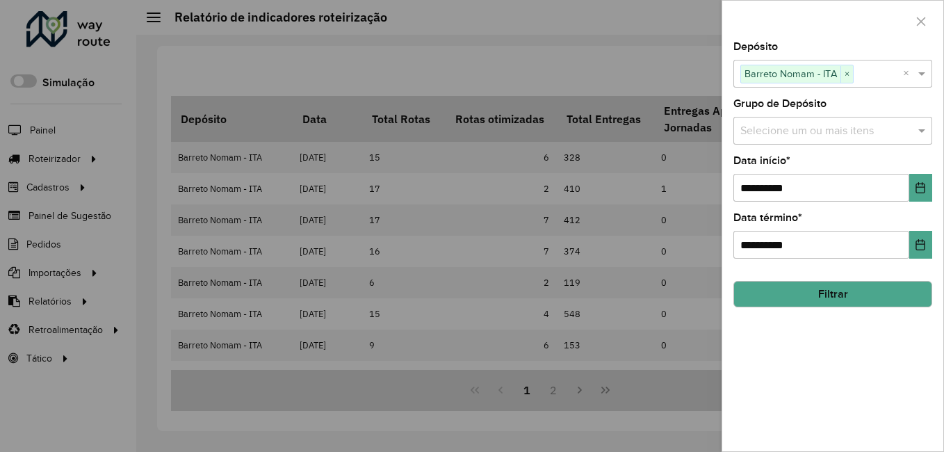
click at [826, 289] on button "Filtrar" at bounding box center [833, 294] width 199 height 26
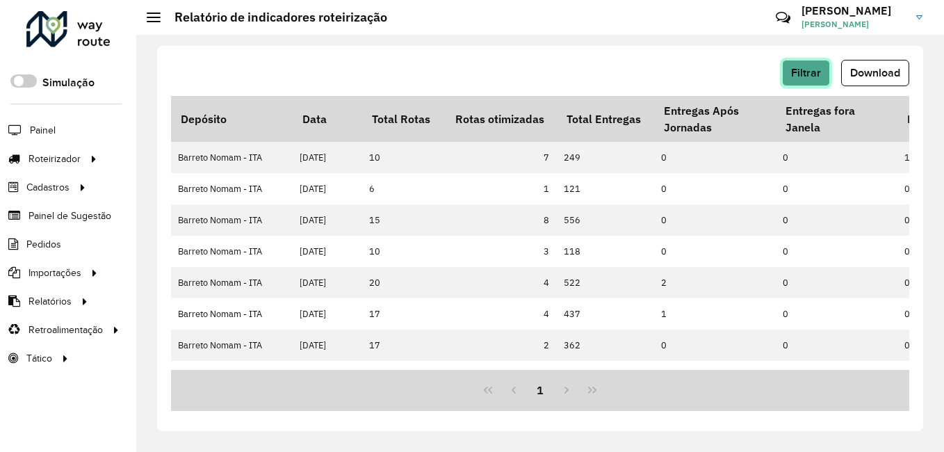
click at [800, 76] on span "Filtrar" at bounding box center [806, 73] width 30 height 12
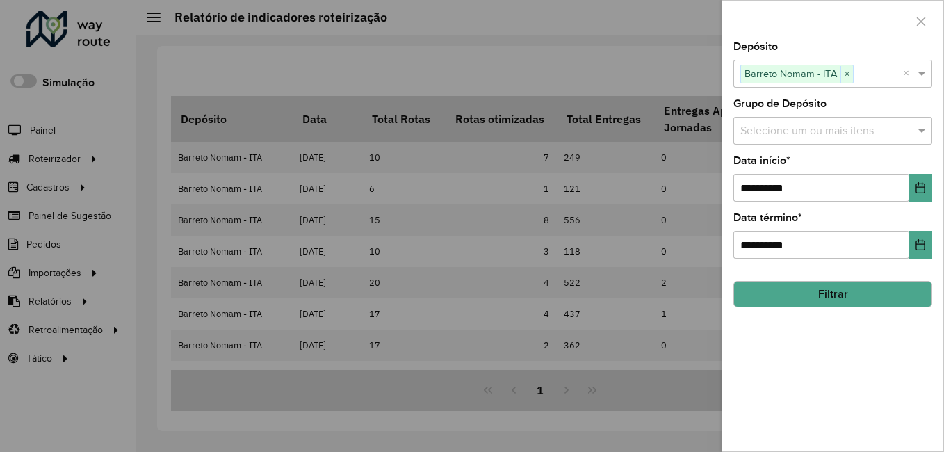
click at [640, 42] on div at bounding box center [472, 226] width 944 height 452
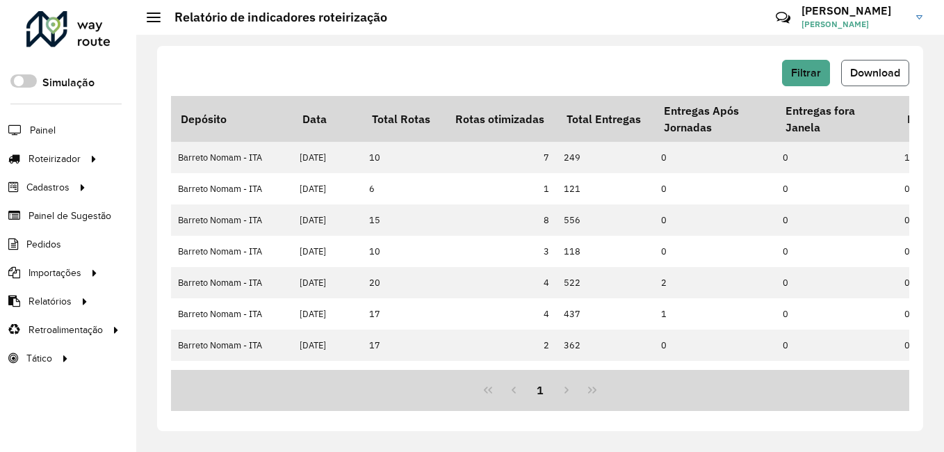
click at [857, 68] on span "Download" at bounding box center [875, 73] width 50 height 12
click at [348, 60] on div "Filtrar Download" at bounding box center [540, 73] width 739 height 26
click at [823, 70] on button "Filtrar" at bounding box center [806, 73] width 48 height 26
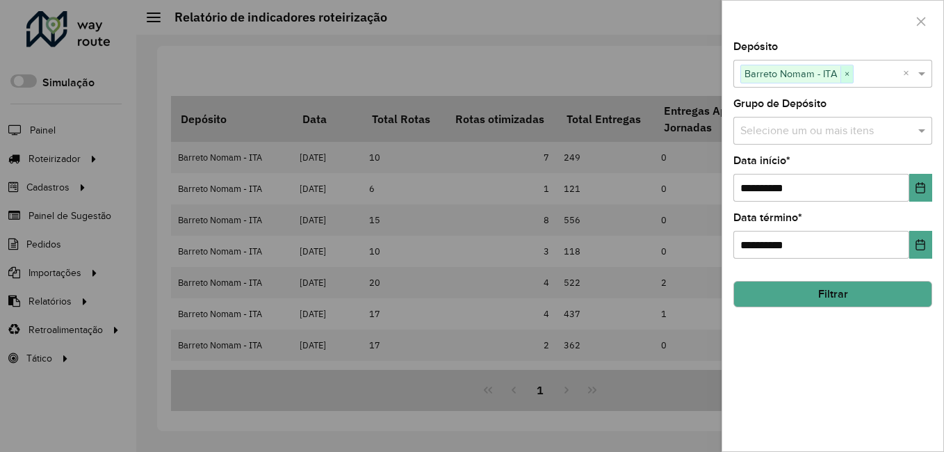
click at [851, 76] on span "×" at bounding box center [847, 74] width 13 height 17
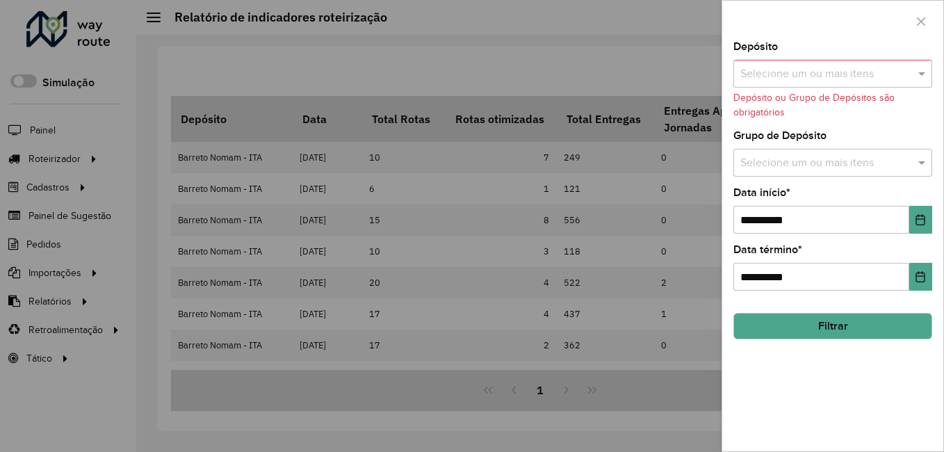
click at [836, 79] on input "text" at bounding box center [826, 74] width 178 height 17
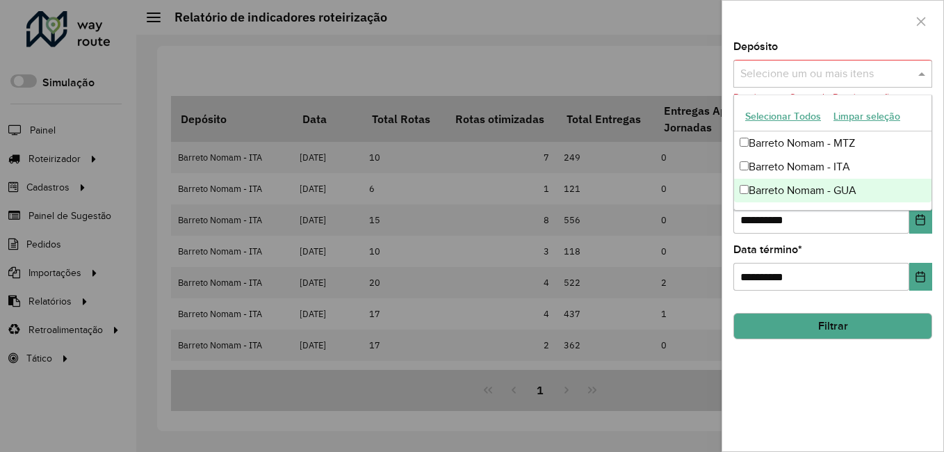
click at [843, 194] on div "Barreto Nomam - GUA" at bounding box center [832, 191] width 197 height 24
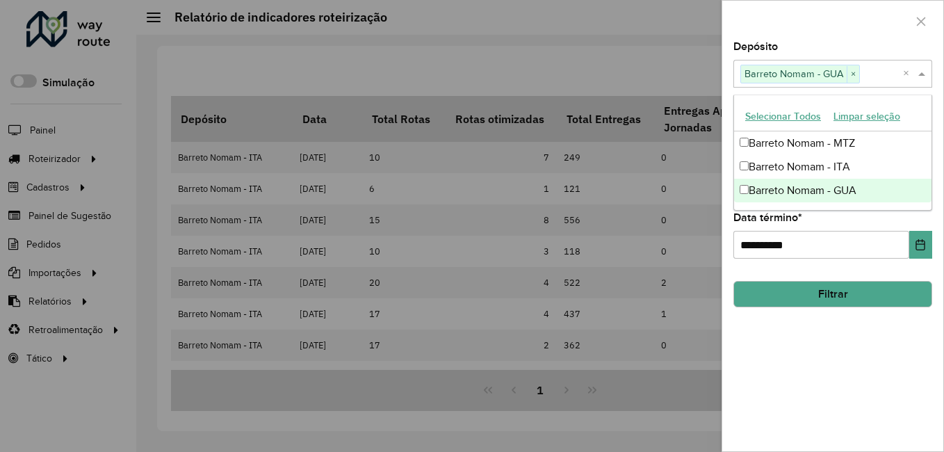
click at [844, 332] on div "**********" at bounding box center [833, 247] width 221 height 410
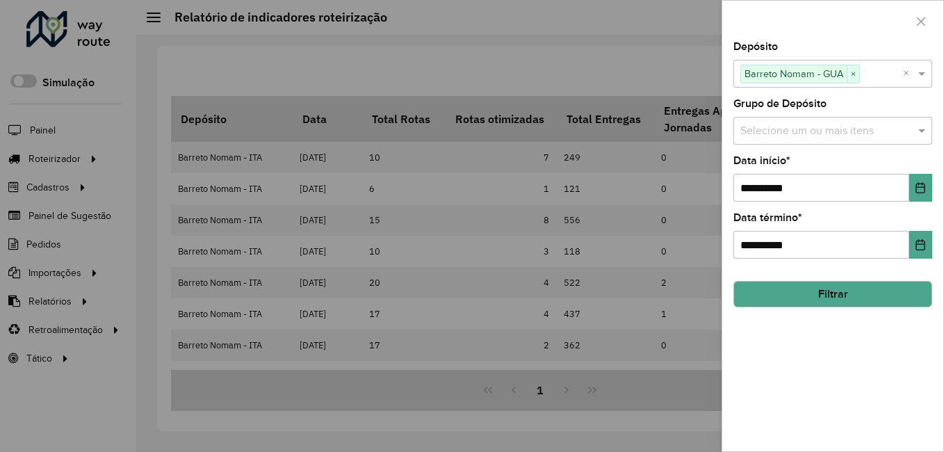
click at [838, 291] on button "Filtrar" at bounding box center [833, 294] width 199 height 26
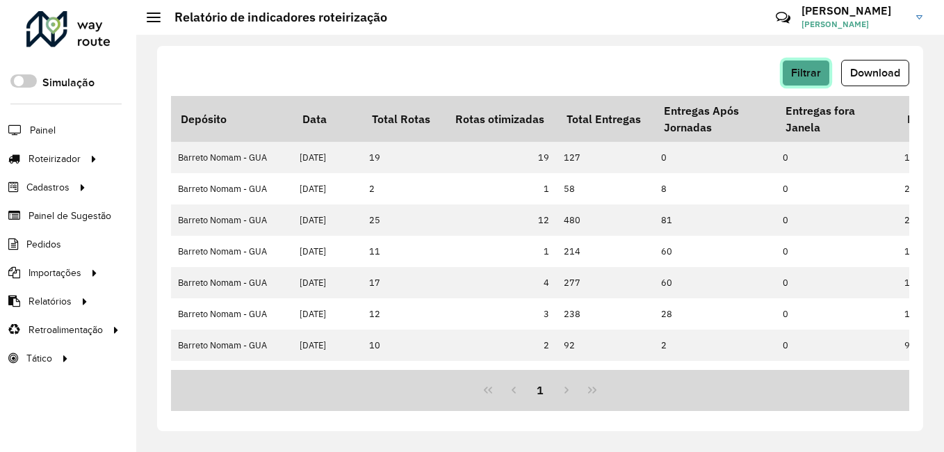
click at [811, 75] on span "Filtrar" at bounding box center [806, 73] width 30 height 12
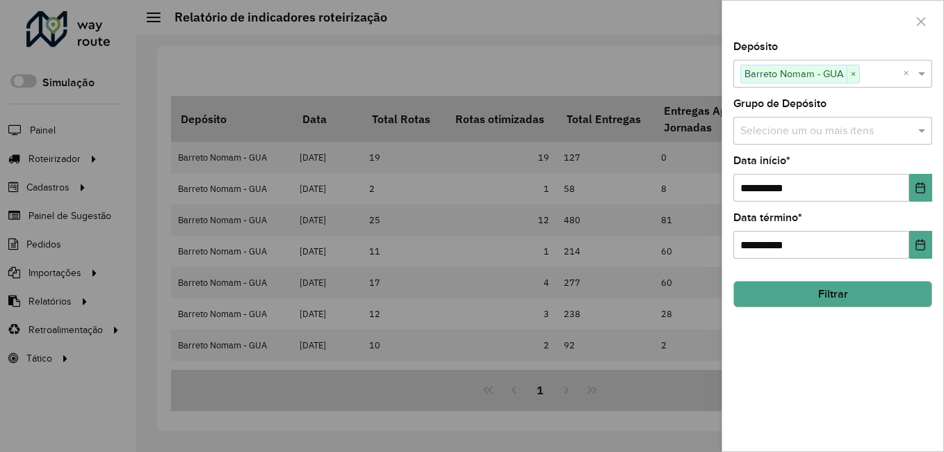
click at [657, 86] on div at bounding box center [472, 226] width 944 height 452
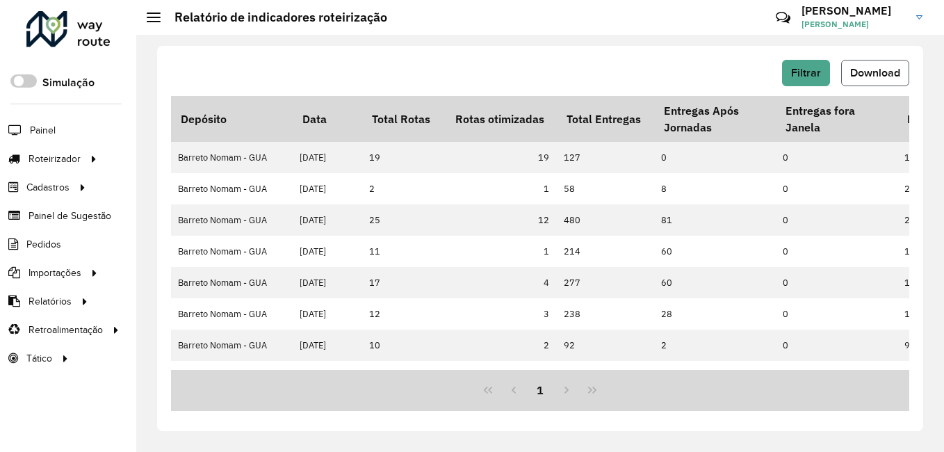
click at [865, 77] on span "Download" at bounding box center [875, 73] width 50 height 12
click at [553, 42] on div "Filtrar Download Depósito Data Total Rotas Rotas otimizadas Total Entregas Entr…" at bounding box center [540, 243] width 808 height 417
click at [787, 63] on button "Filtrar" at bounding box center [806, 73] width 48 height 26
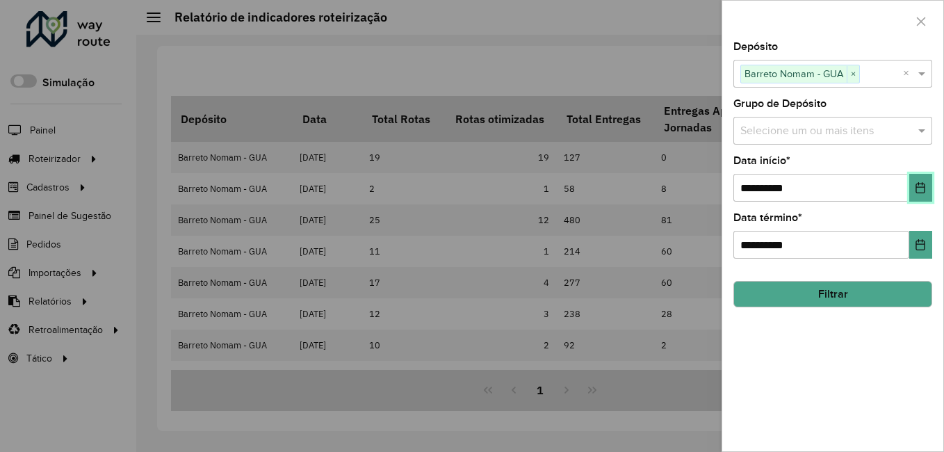
click at [924, 190] on icon "Choose Date" at bounding box center [920, 187] width 11 height 11
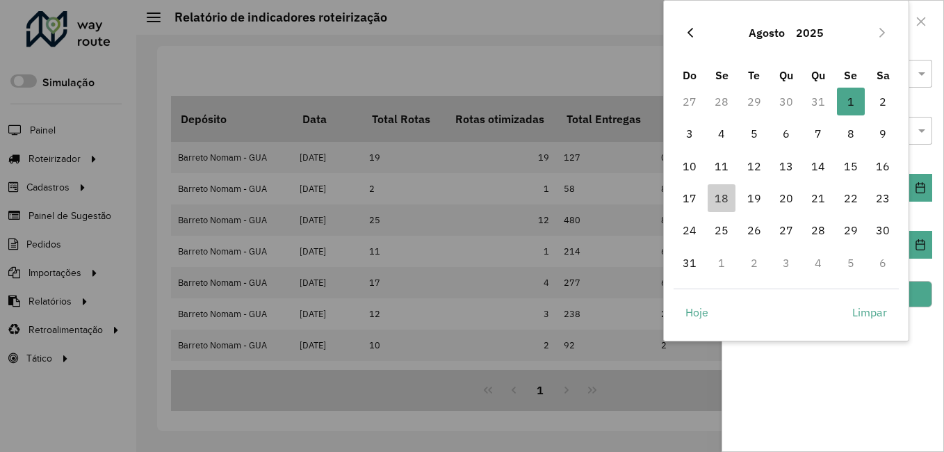
click at [694, 33] on icon "Previous Month" at bounding box center [690, 32] width 11 height 11
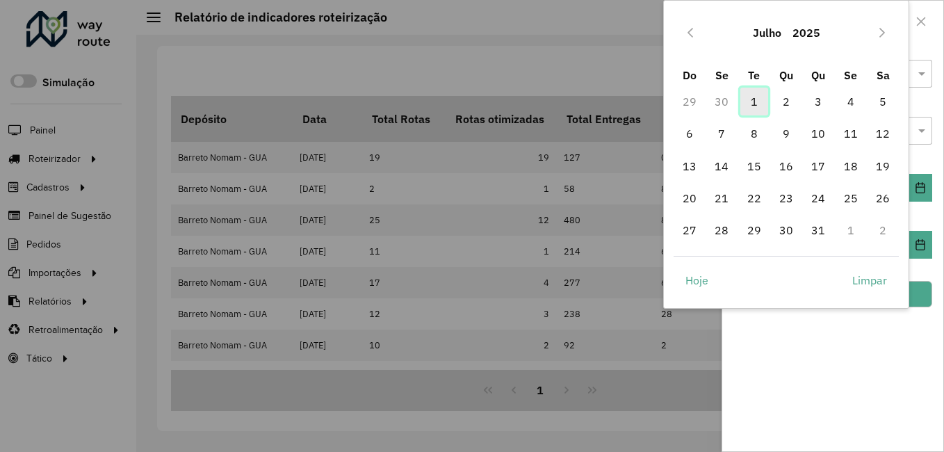
click at [751, 95] on span "1" at bounding box center [755, 102] width 28 height 28
type input "**********"
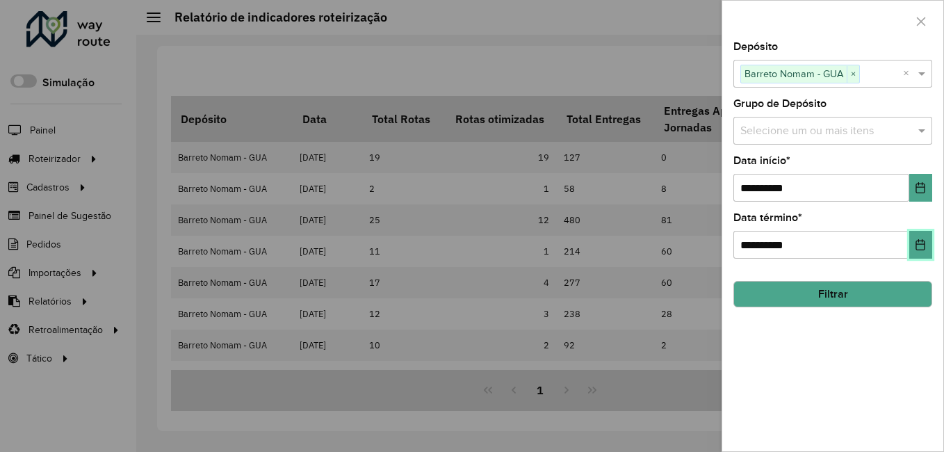
click at [913, 250] on button "Choose Date" at bounding box center [921, 245] width 23 height 28
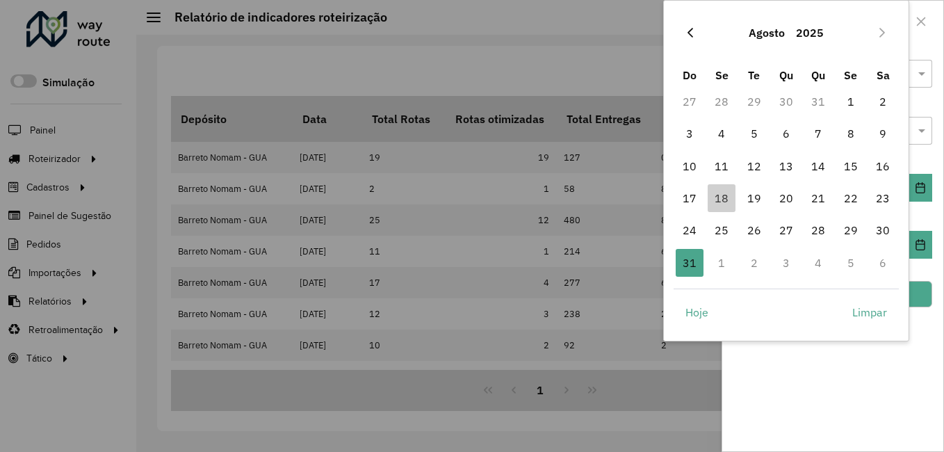
click at [689, 31] on icon "Previous Month" at bounding box center [690, 32] width 11 height 11
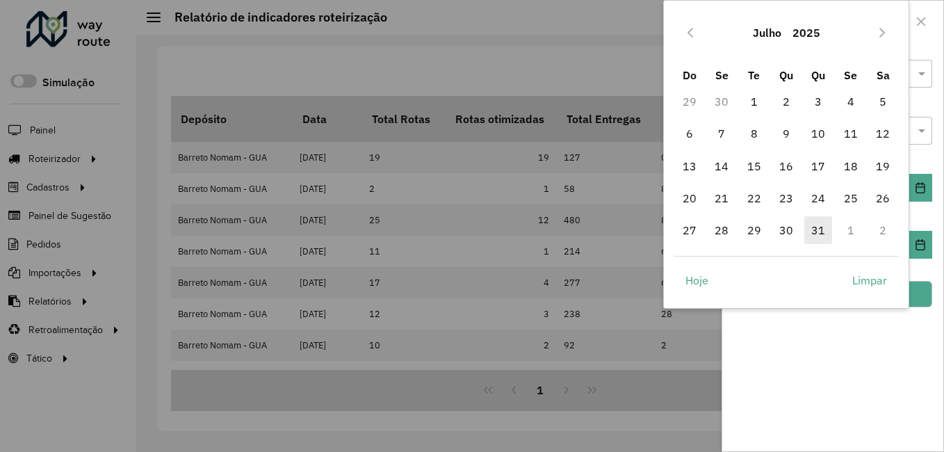
click at [827, 231] on span "31" at bounding box center [819, 230] width 28 height 28
type input "**********"
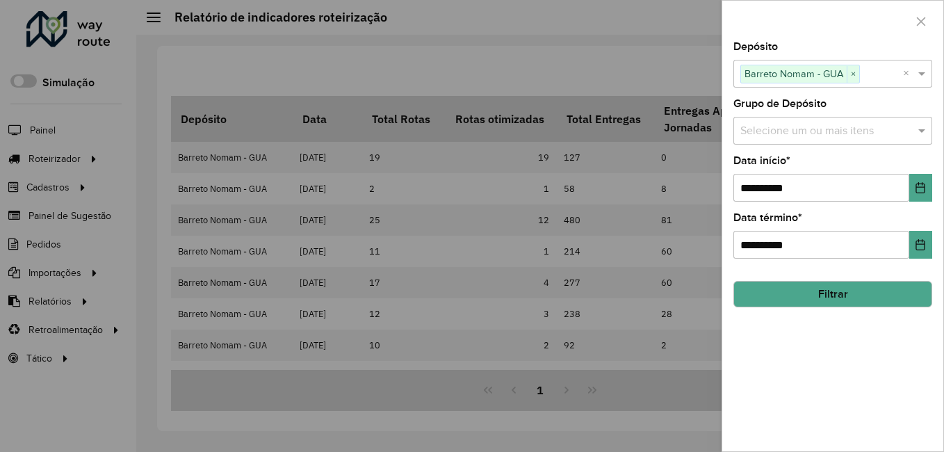
click at [830, 280] on hb-field-button "Filtrar" at bounding box center [833, 289] width 199 height 38
click at [839, 296] on button "Filtrar" at bounding box center [833, 294] width 199 height 26
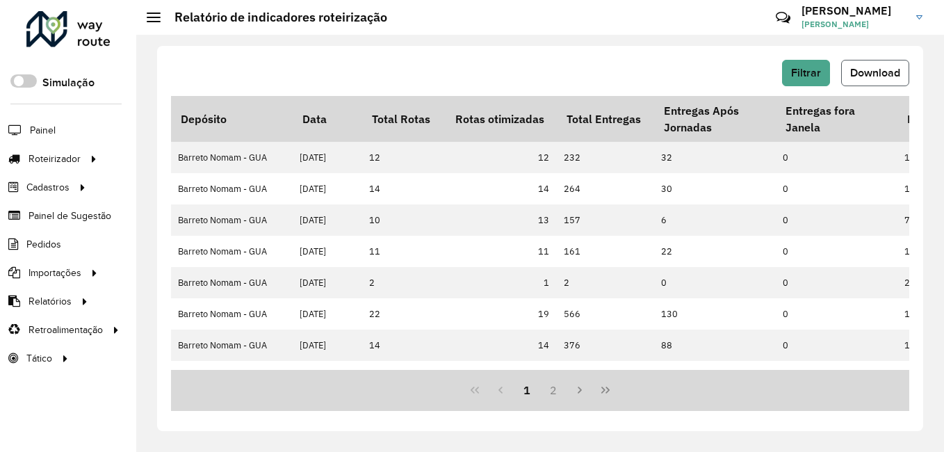
click at [851, 68] on span "Download" at bounding box center [875, 73] width 50 height 12
click at [453, 63] on div "Filtrar Download" at bounding box center [540, 73] width 739 height 26
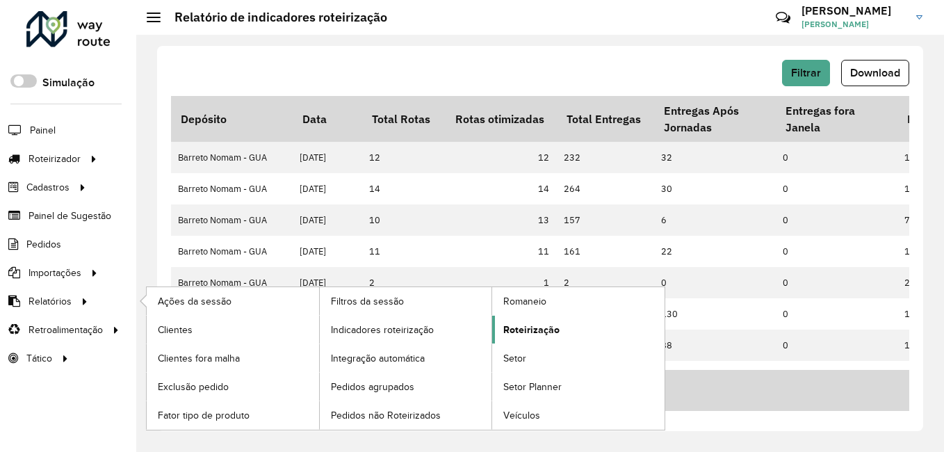
click at [542, 330] on span "Roteirização" at bounding box center [531, 330] width 56 height 15
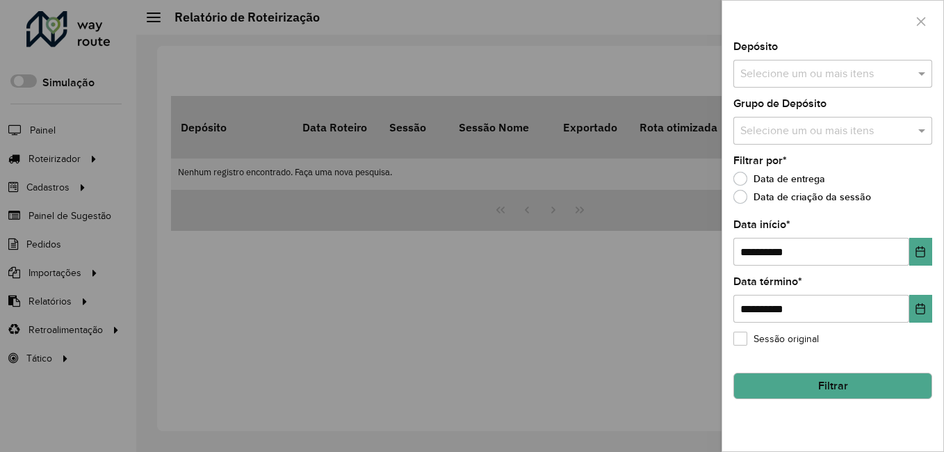
click at [781, 73] on input "text" at bounding box center [826, 74] width 178 height 17
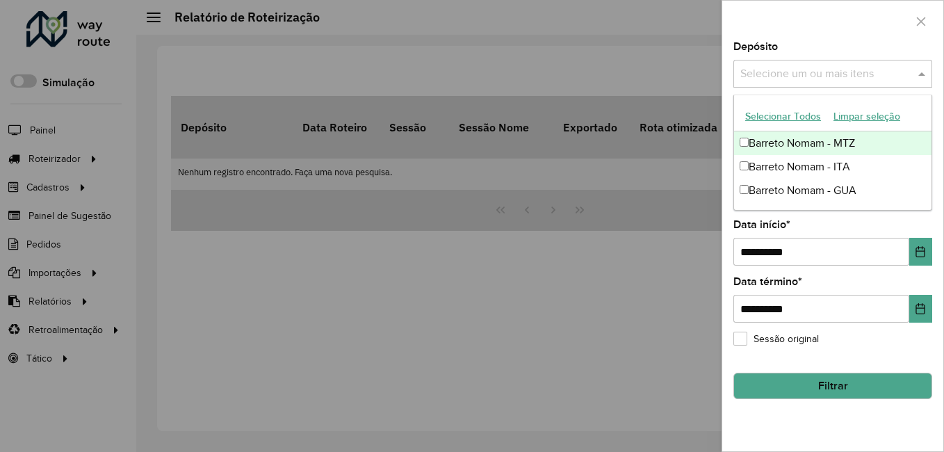
click at [803, 143] on div "Barreto Nomam - MTZ" at bounding box center [832, 143] width 197 height 24
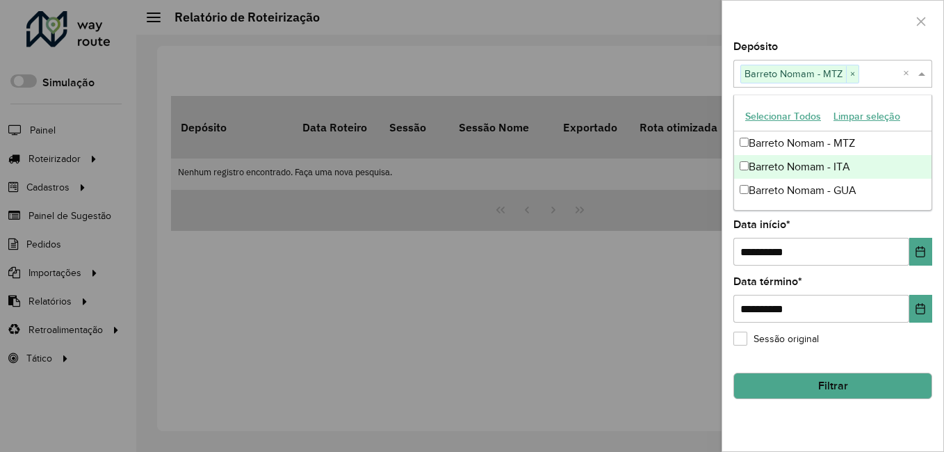
click at [804, 220] on div "**********" at bounding box center [833, 243] width 199 height 46
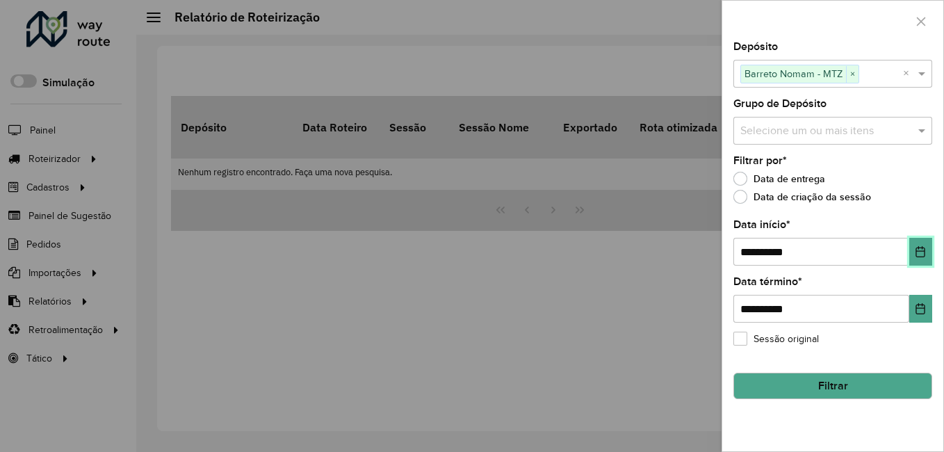
click at [925, 256] on icon "Choose Date" at bounding box center [921, 251] width 9 height 11
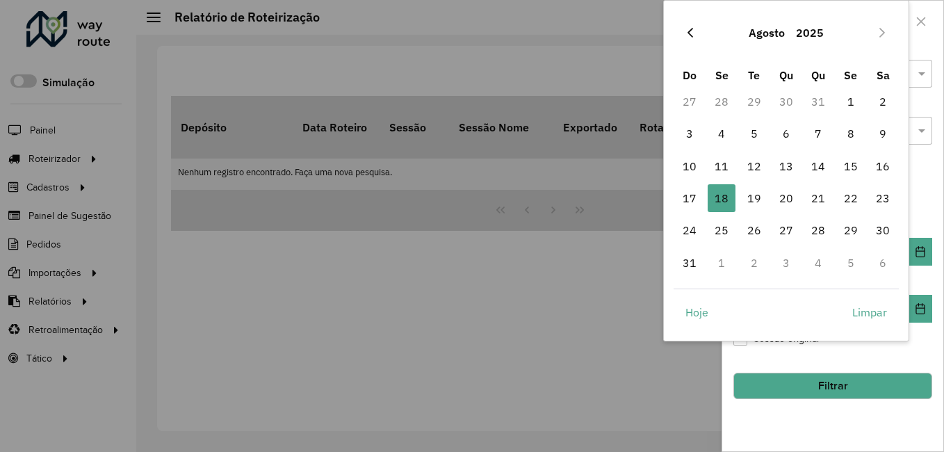
click at [688, 34] on icon "Previous Month" at bounding box center [690, 32] width 11 height 11
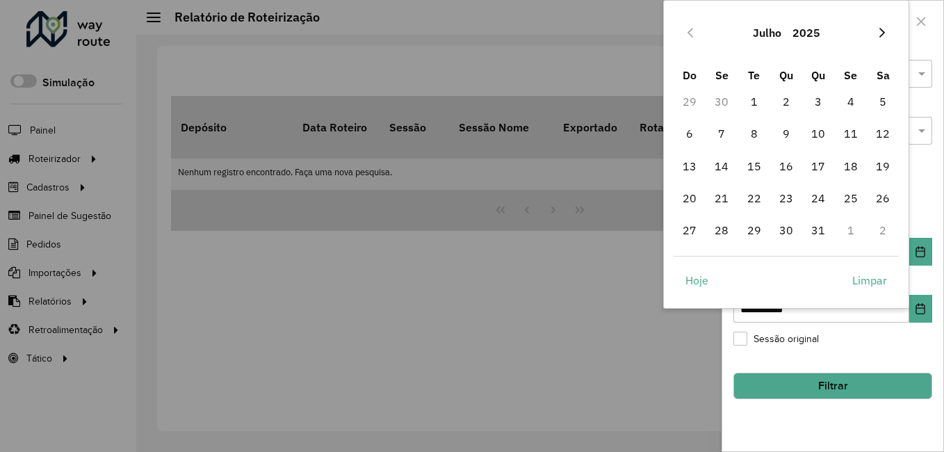
click at [888, 35] on icon "Next Month" at bounding box center [882, 32] width 11 height 11
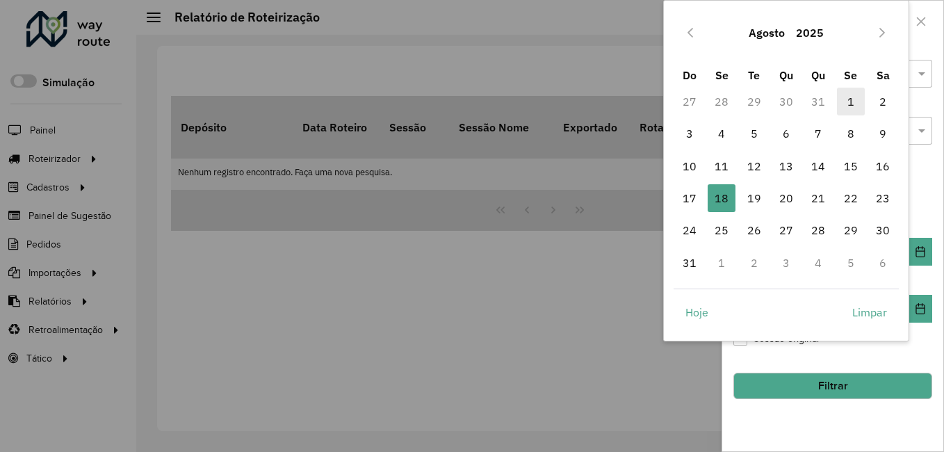
click at [850, 104] on span "1" at bounding box center [851, 102] width 28 height 28
type input "**********"
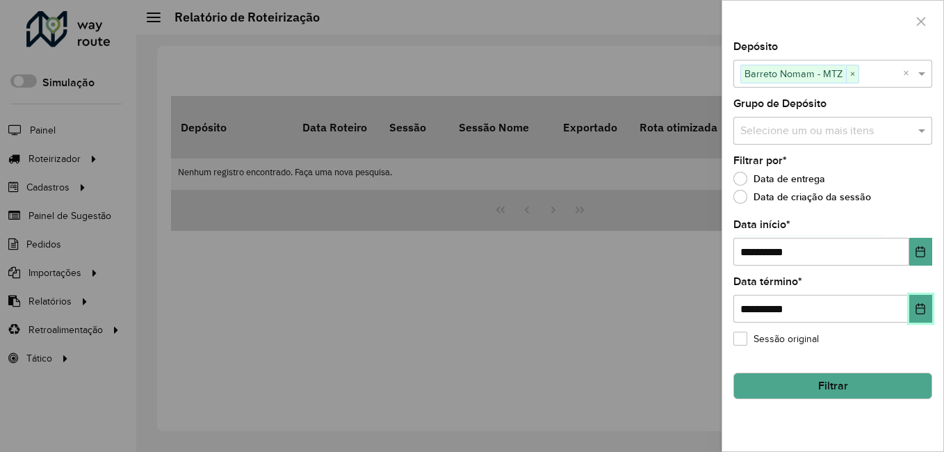
click at [932, 314] on button "Choose Date" at bounding box center [921, 309] width 23 height 28
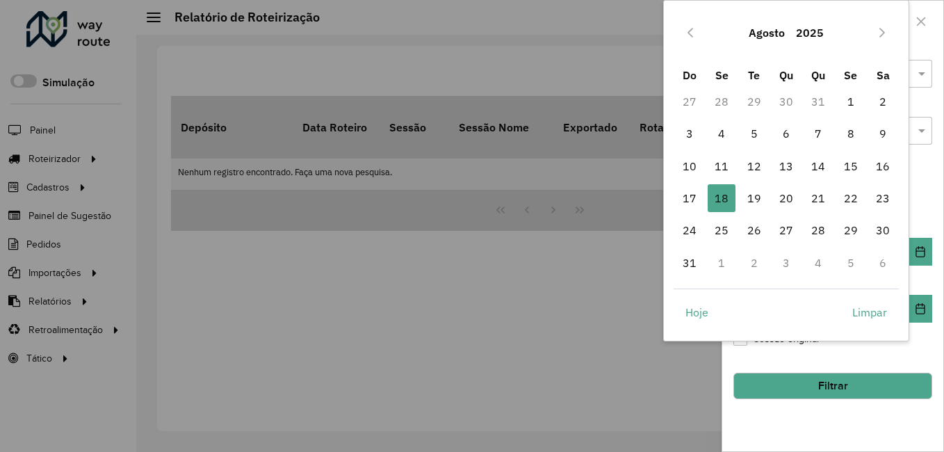
click at [883, 360] on div "**********" at bounding box center [833, 247] width 221 height 410
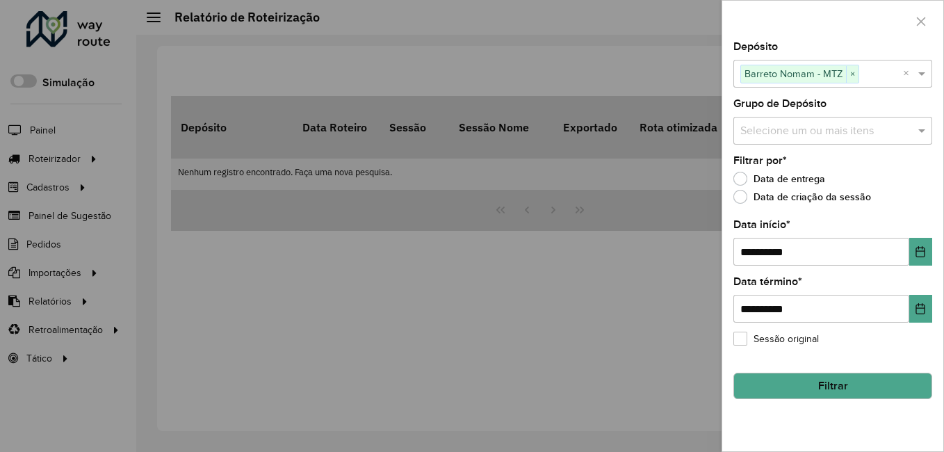
click at [809, 381] on button "Filtrar" at bounding box center [833, 386] width 199 height 26
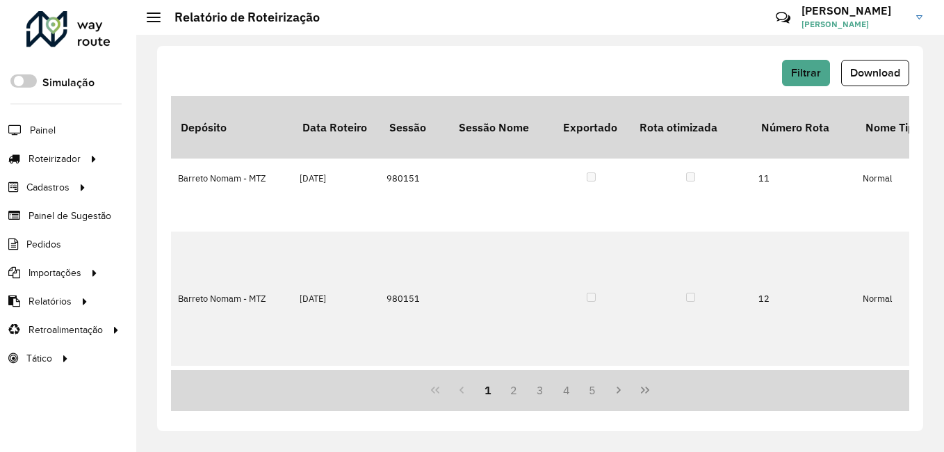
scroll to position [250, 0]
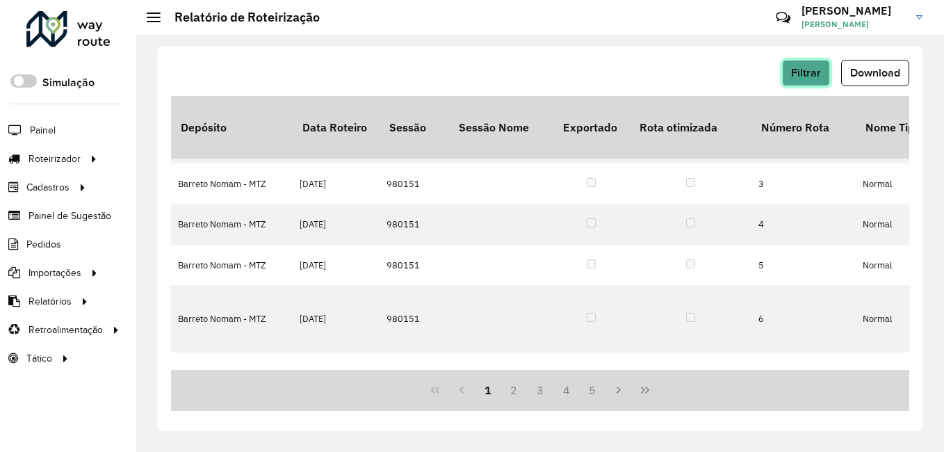
click at [807, 75] on span "Filtrar" at bounding box center [806, 73] width 30 height 12
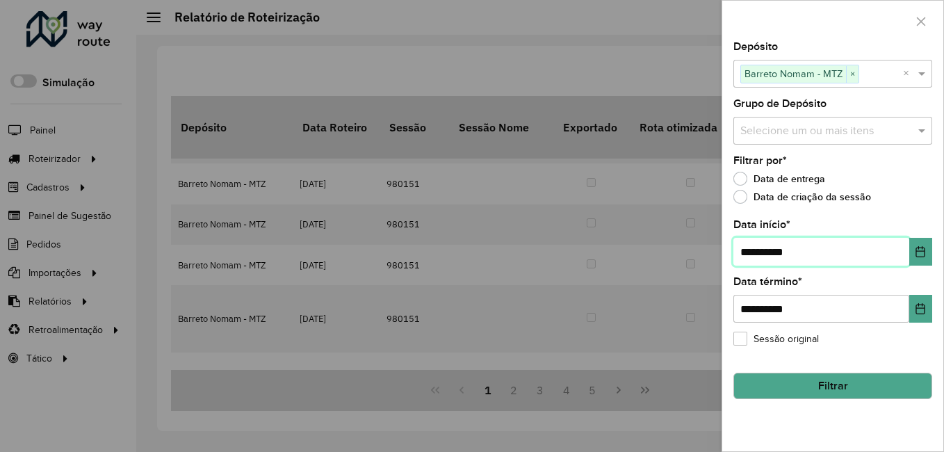
click at [828, 252] on input "**********" at bounding box center [822, 252] width 176 height 28
click at [926, 255] on icon "Choose Date" at bounding box center [921, 251] width 9 height 11
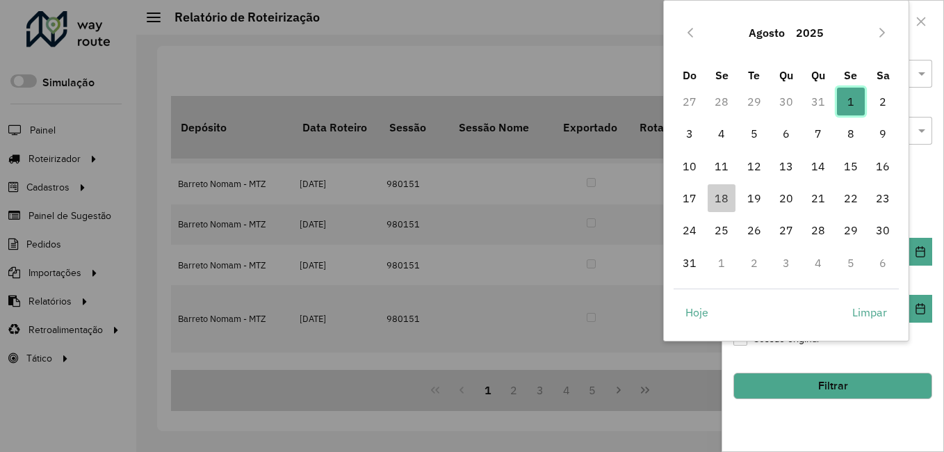
click at [848, 97] on span "1" at bounding box center [851, 102] width 28 height 28
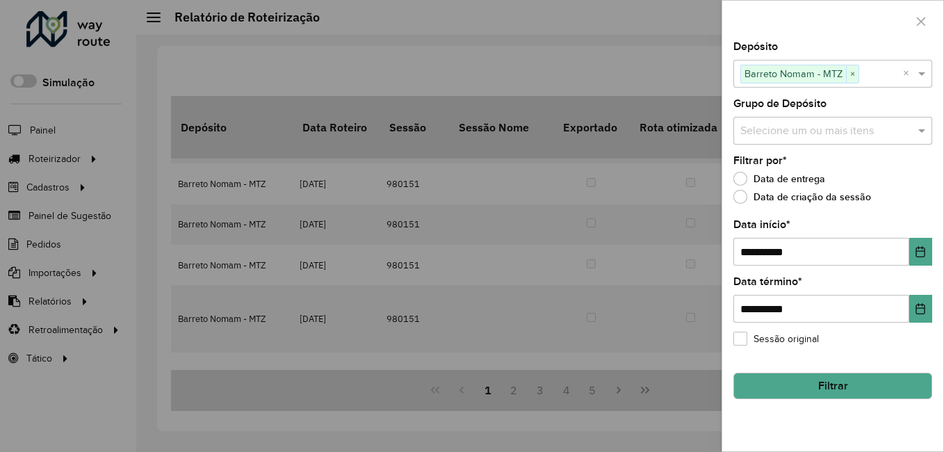
click at [811, 380] on button "Filtrar" at bounding box center [833, 386] width 199 height 26
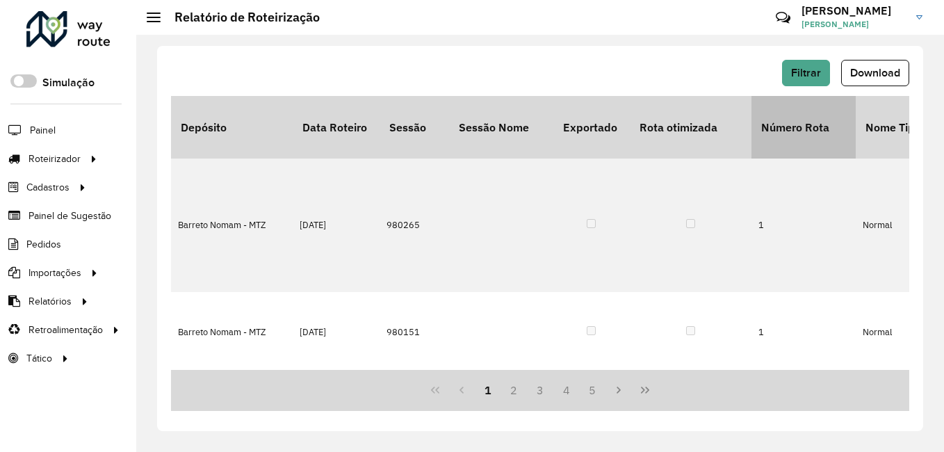
scroll to position [0, 0]
click at [880, 73] on span "Download" at bounding box center [875, 73] width 50 height 12
click at [526, 68] on div "Filtrar Download" at bounding box center [540, 73] width 739 height 26
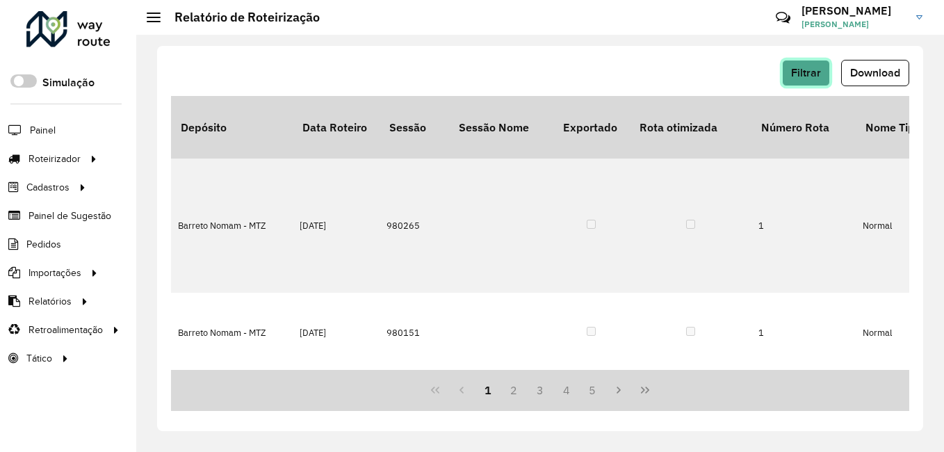
click at [814, 81] on button "Filtrar" at bounding box center [806, 73] width 48 height 26
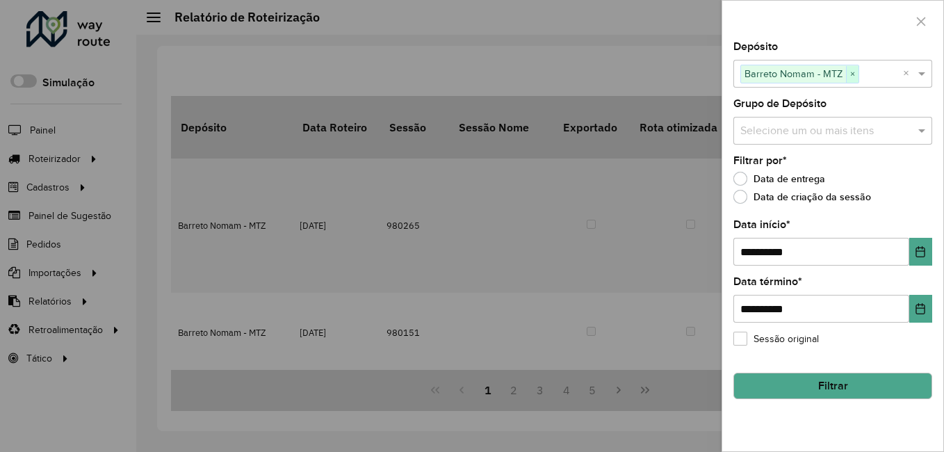
click at [853, 79] on span "×" at bounding box center [852, 74] width 13 height 17
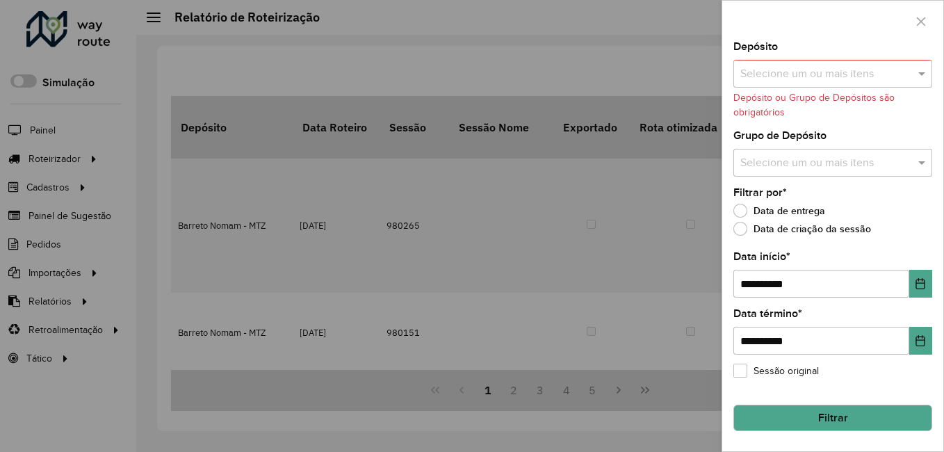
click at [831, 79] on input "text" at bounding box center [826, 74] width 178 height 17
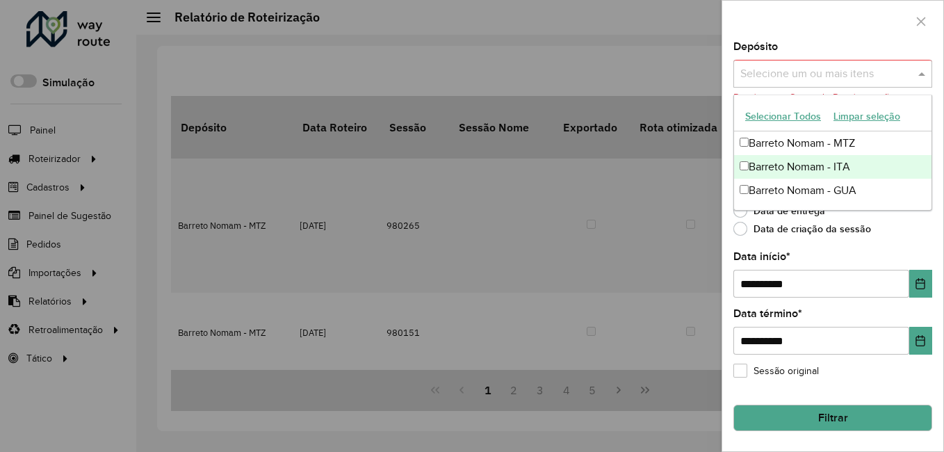
click at [850, 168] on div "Barreto Nomam - ITA" at bounding box center [832, 167] width 197 height 24
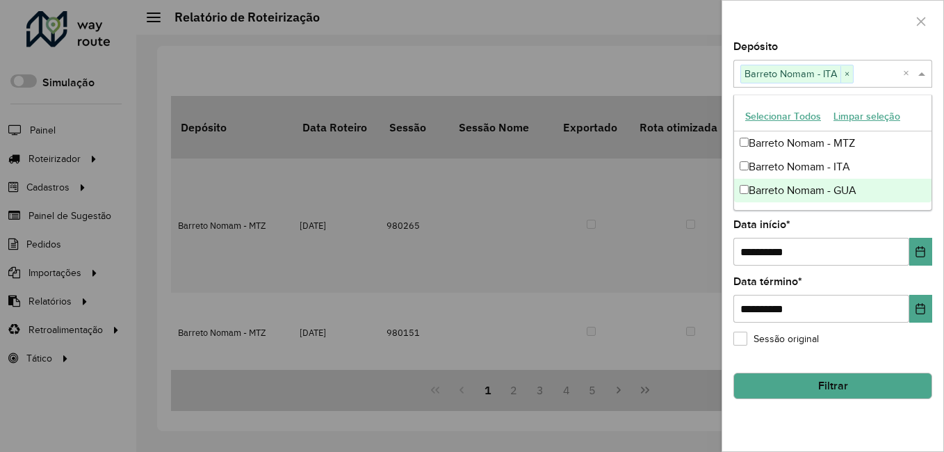
click at [856, 382] on button "Filtrar" at bounding box center [833, 386] width 199 height 26
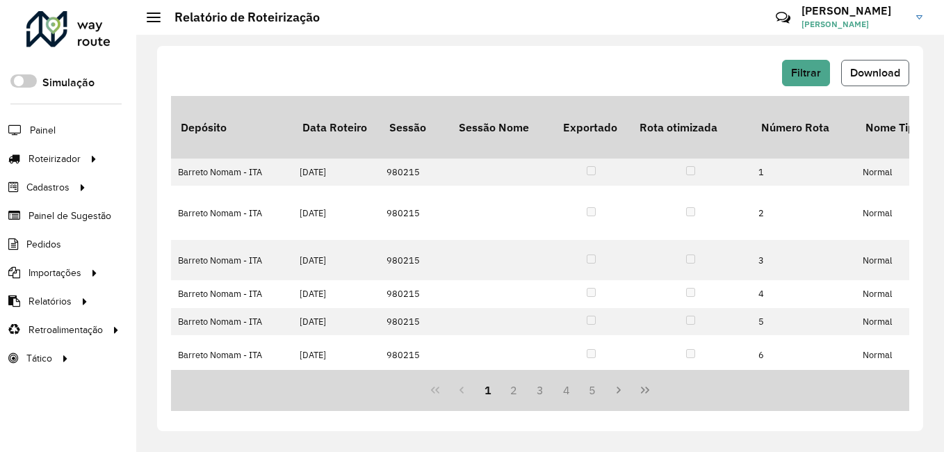
click at [868, 71] on span "Download" at bounding box center [875, 73] width 50 height 12
click at [484, 55] on div "Filtrar Download Depósito Data Roteiro Sessão Sessão Nome Exportado Rota otimiz…" at bounding box center [540, 238] width 766 height 385
click at [826, 73] on button "Filtrar" at bounding box center [806, 73] width 48 height 26
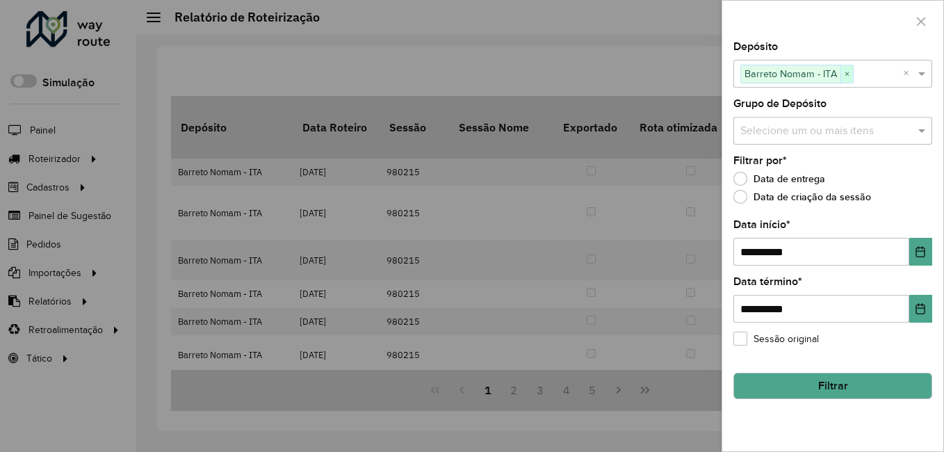
click at [848, 76] on span "×" at bounding box center [847, 74] width 13 height 17
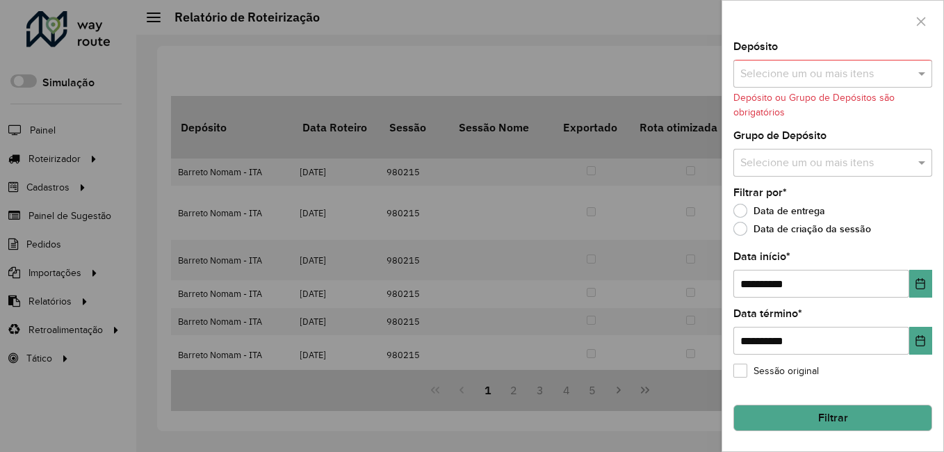
click at [821, 67] on input "text" at bounding box center [826, 74] width 178 height 17
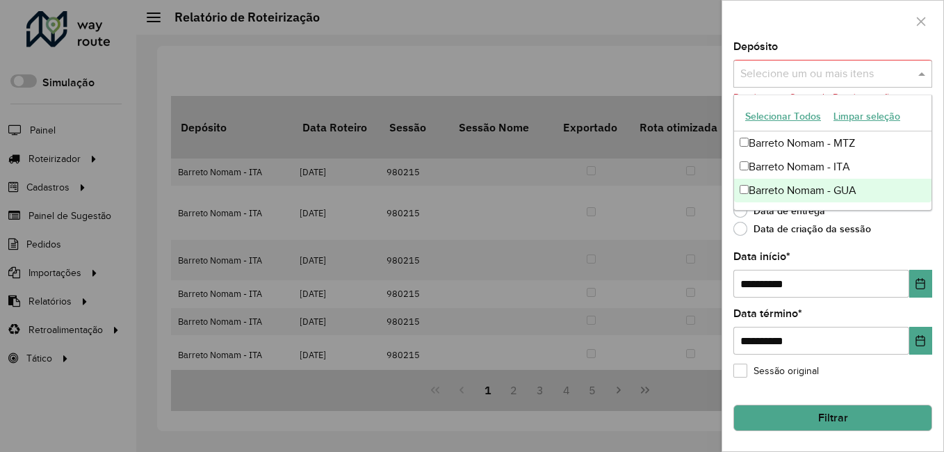
click at [836, 184] on div "Barreto Nomam - GUA" at bounding box center [832, 191] width 197 height 24
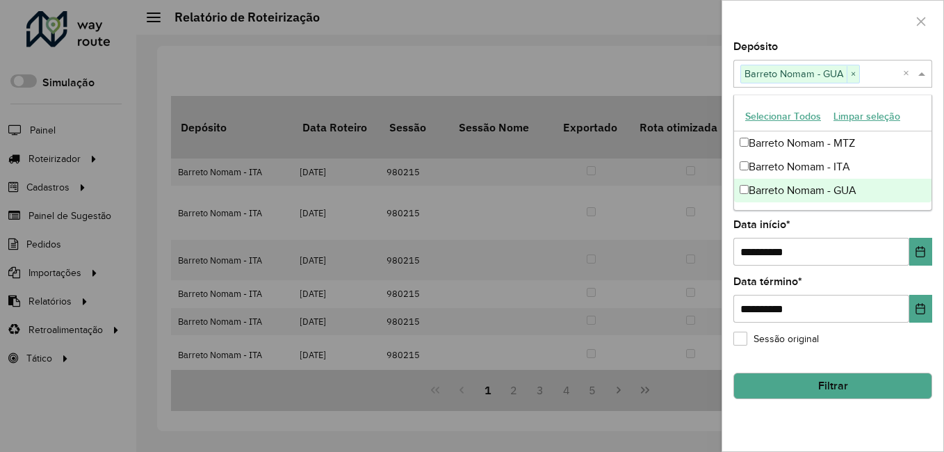
click at [853, 387] on button "Filtrar" at bounding box center [833, 386] width 199 height 26
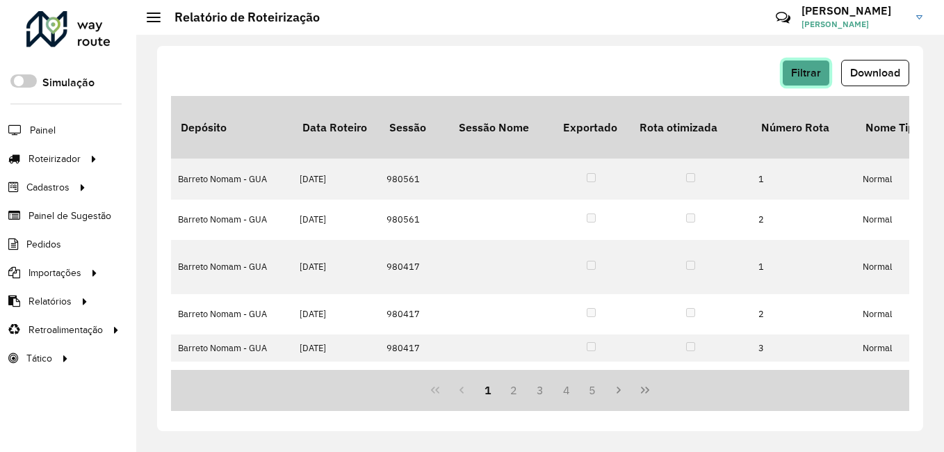
click at [805, 75] on span "Filtrar" at bounding box center [806, 73] width 30 height 12
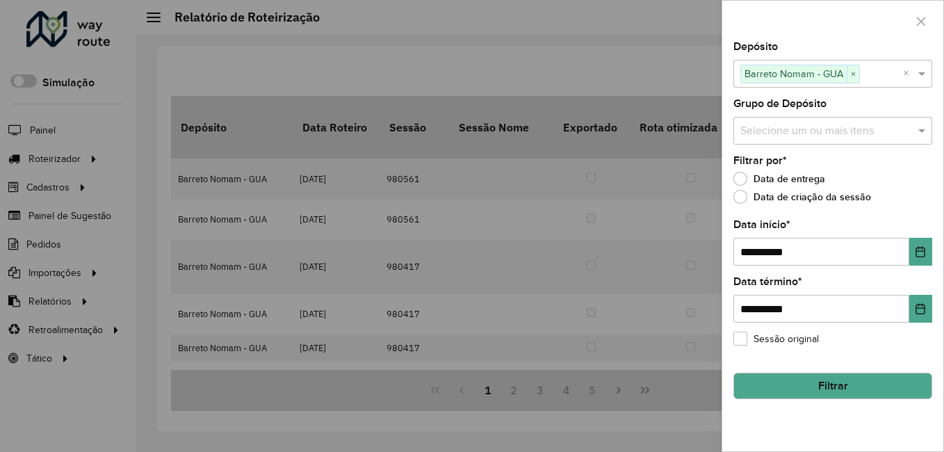
click at [837, 398] on button "Filtrar" at bounding box center [833, 386] width 199 height 26
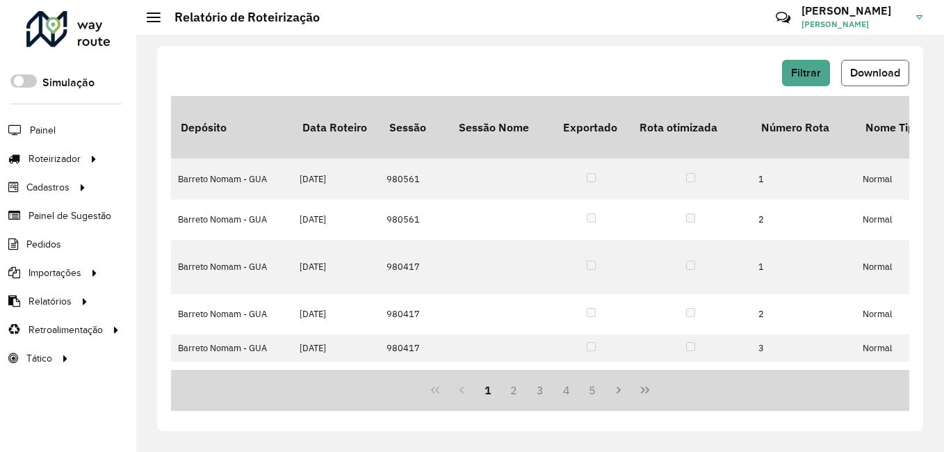
click at [873, 79] on button "Download" at bounding box center [875, 73] width 68 height 26
click at [64, 255] on li "Pedidos" at bounding box center [68, 244] width 136 height 29
click at [61, 247] on span "Pedidos" at bounding box center [44, 244] width 36 height 15
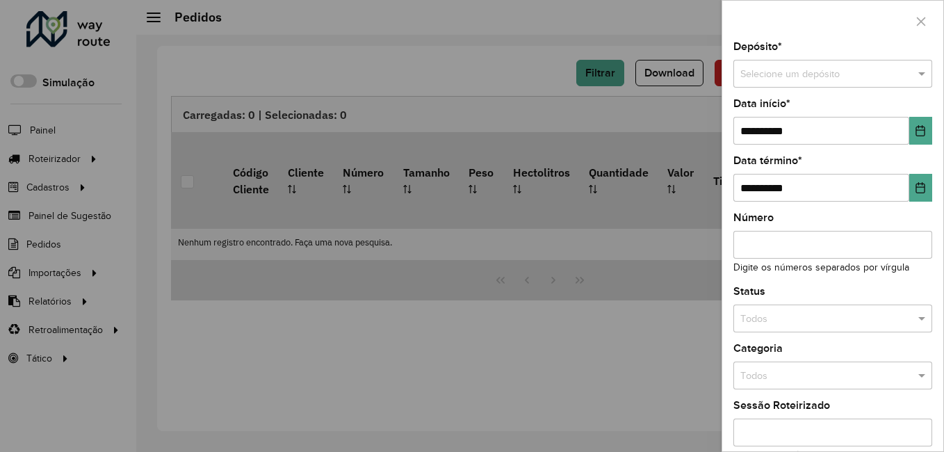
click at [781, 67] on input "text" at bounding box center [819, 74] width 157 height 15
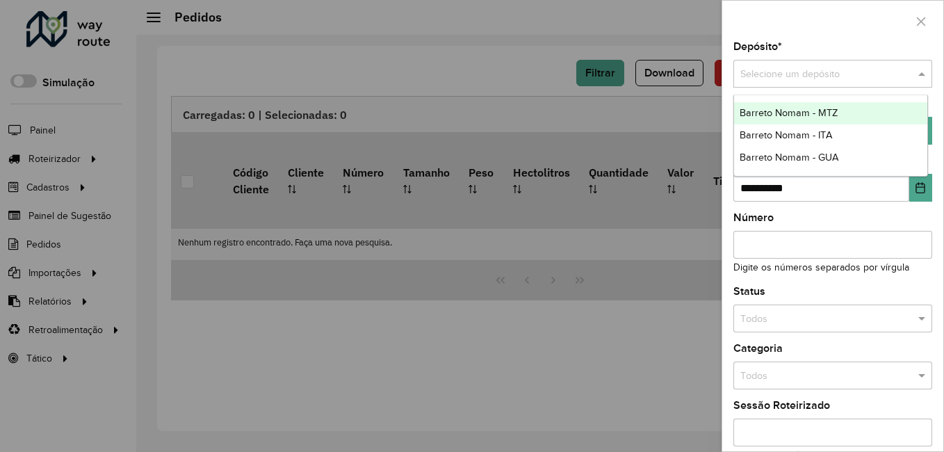
click at [799, 115] on span "Barreto Nomam - MTZ" at bounding box center [789, 112] width 98 height 11
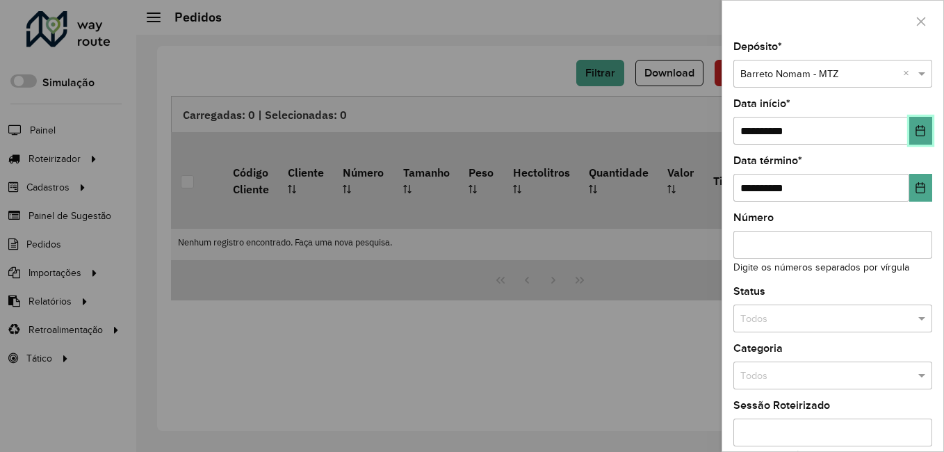
click at [921, 127] on icon "Choose Date" at bounding box center [921, 130] width 9 height 11
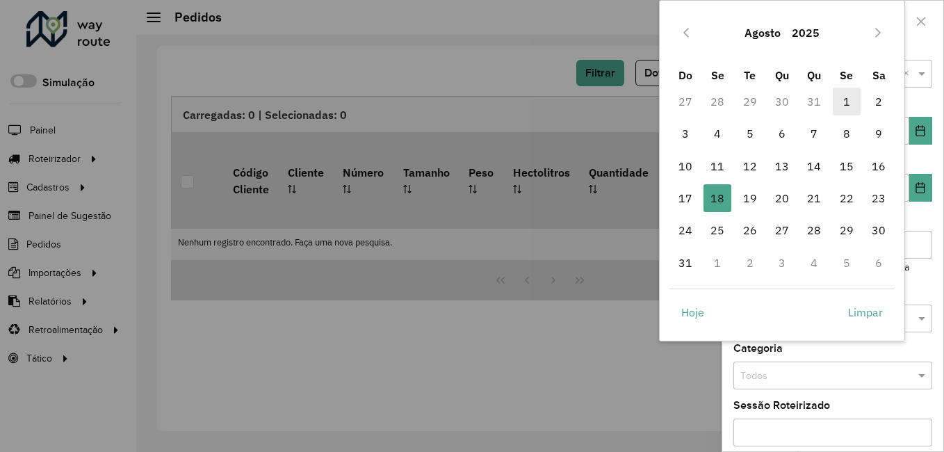
click at [844, 103] on span "1" at bounding box center [847, 102] width 28 height 28
type input "**********"
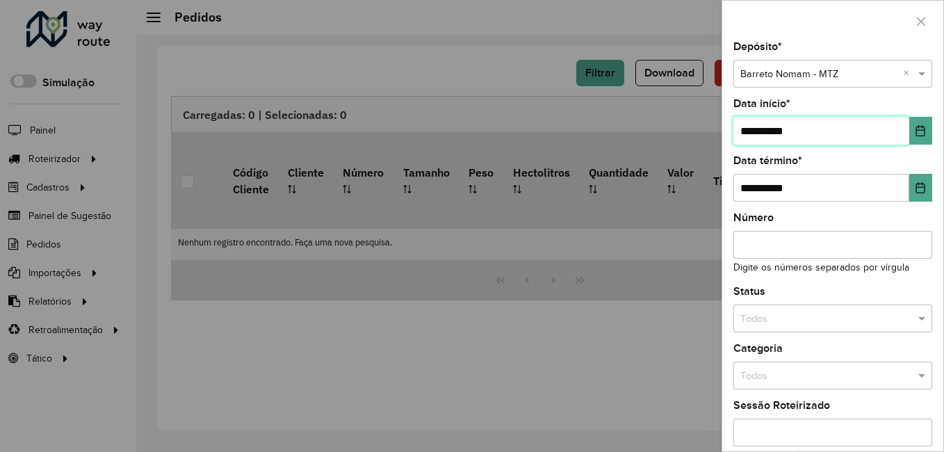
scroll to position [134, 0]
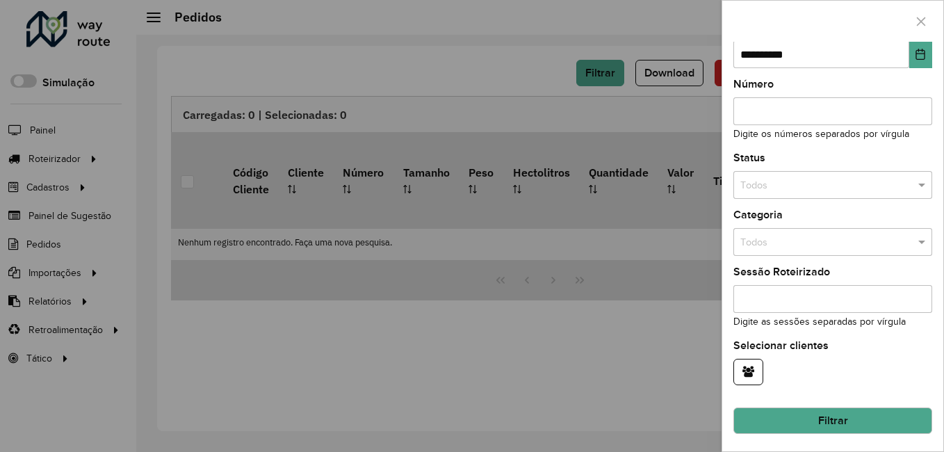
click at [823, 424] on button "Filtrar" at bounding box center [833, 421] width 199 height 26
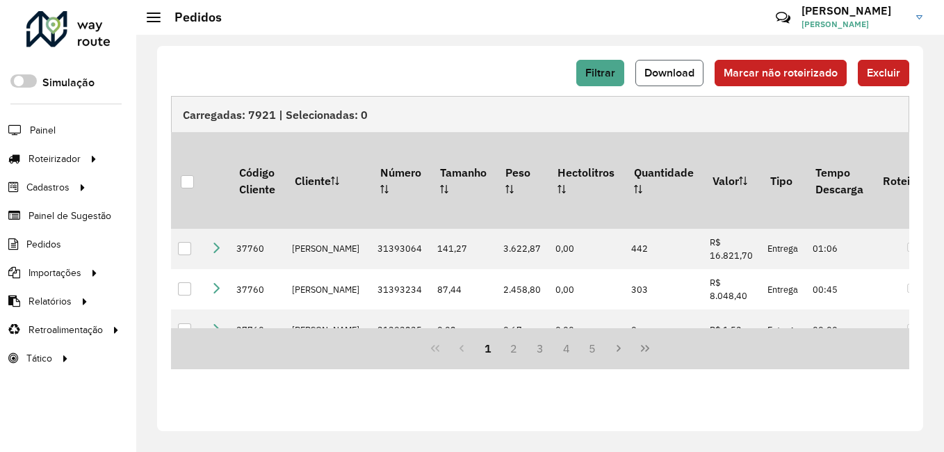
click at [680, 76] on span "Download" at bounding box center [670, 73] width 50 height 12
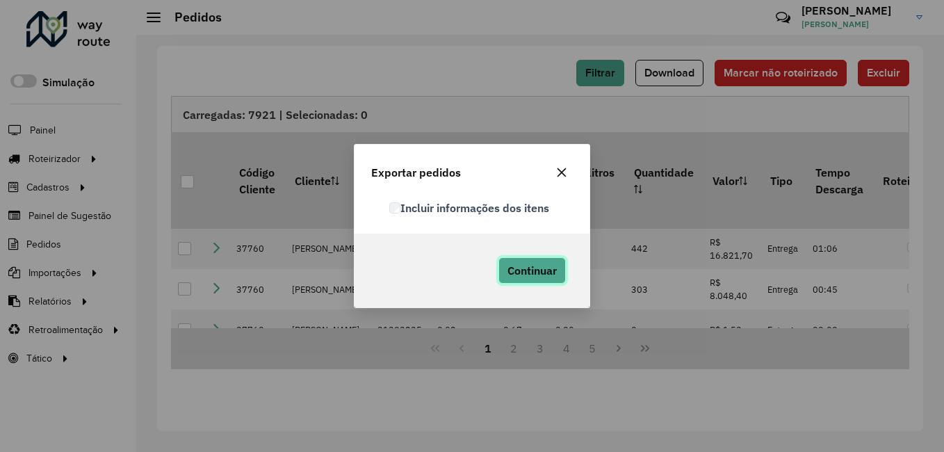
click at [519, 261] on button "Continuar" at bounding box center [532, 270] width 67 height 26
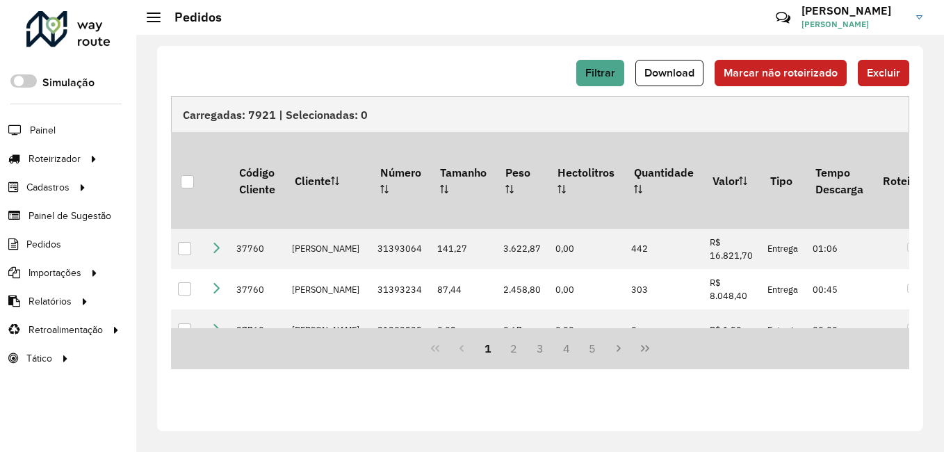
click at [478, 86] on div "Filtrar Download Marcar não roteirizado Excluir" at bounding box center [540, 78] width 739 height 36
click at [608, 77] on span "Filtrar" at bounding box center [601, 73] width 30 height 12
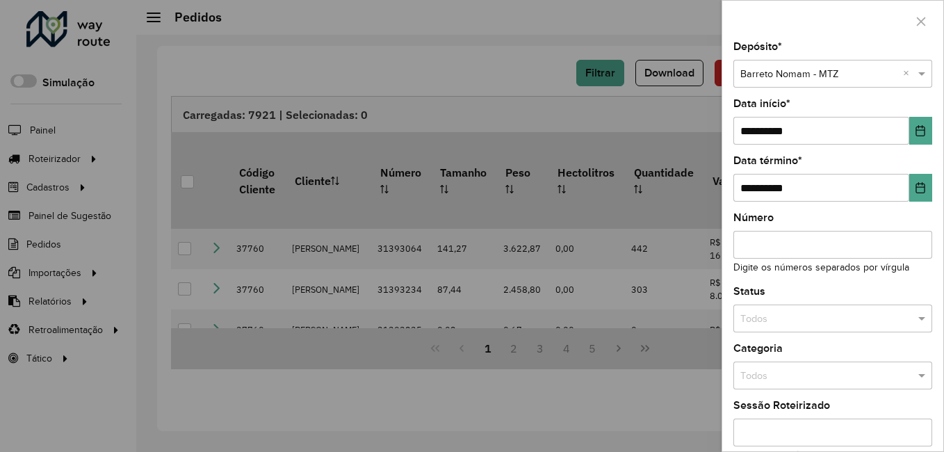
click at [835, 71] on input "text" at bounding box center [819, 74] width 157 height 15
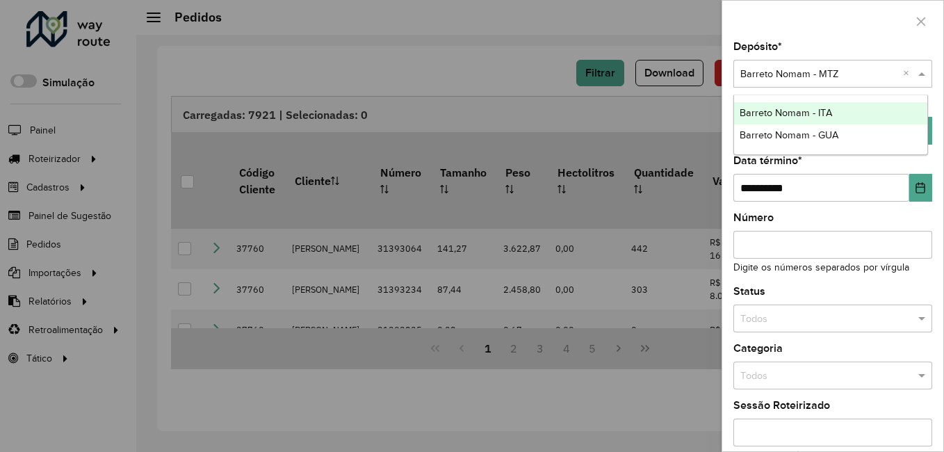
click at [842, 111] on div "Barreto Nomam - ITA" at bounding box center [830, 113] width 193 height 22
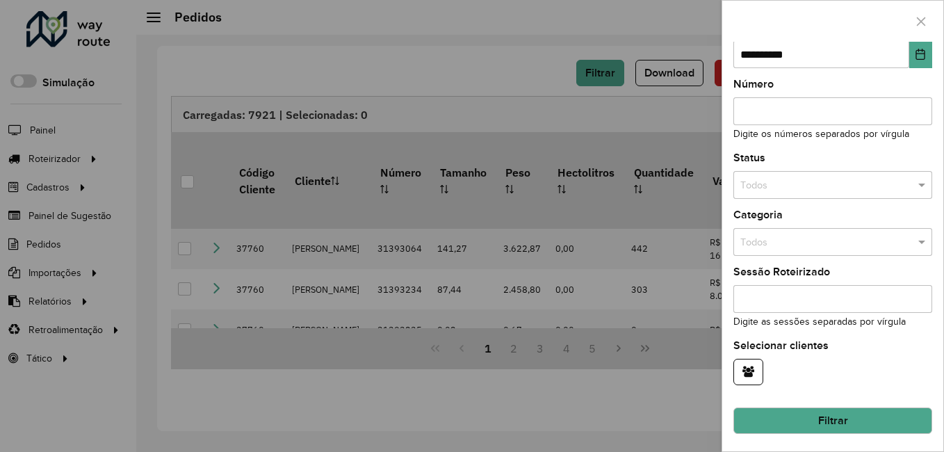
click at [813, 421] on button "Filtrar" at bounding box center [833, 421] width 199 height 26
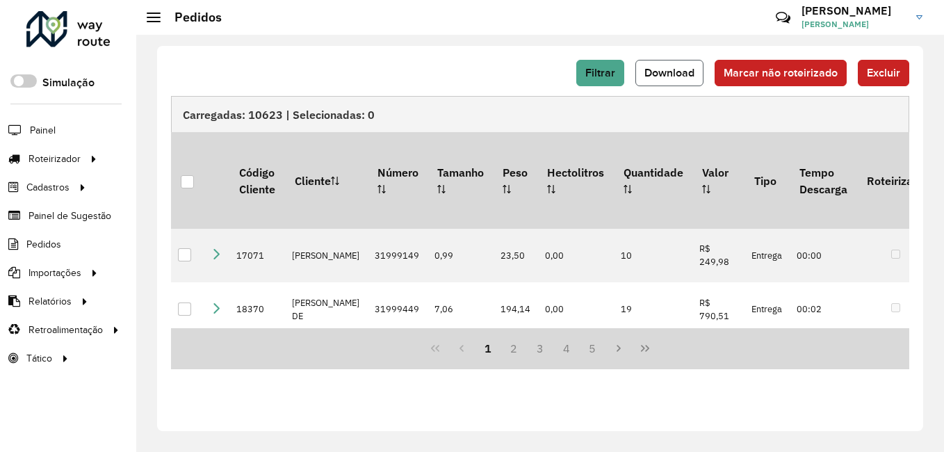
click at [687, 69] on span "Download" at bounding box center [670, 73] width 50 height 12
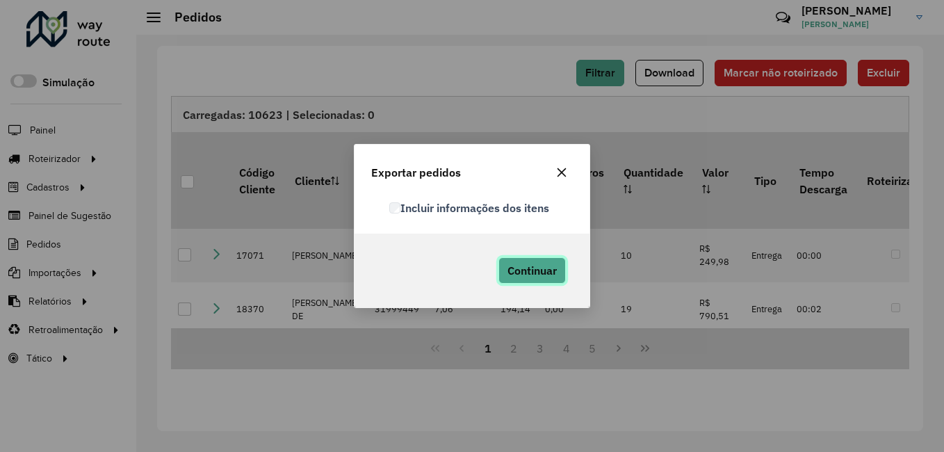
click at [542, 267] on span "Continuar" at bounding box center [532, 271] width 49 height 14
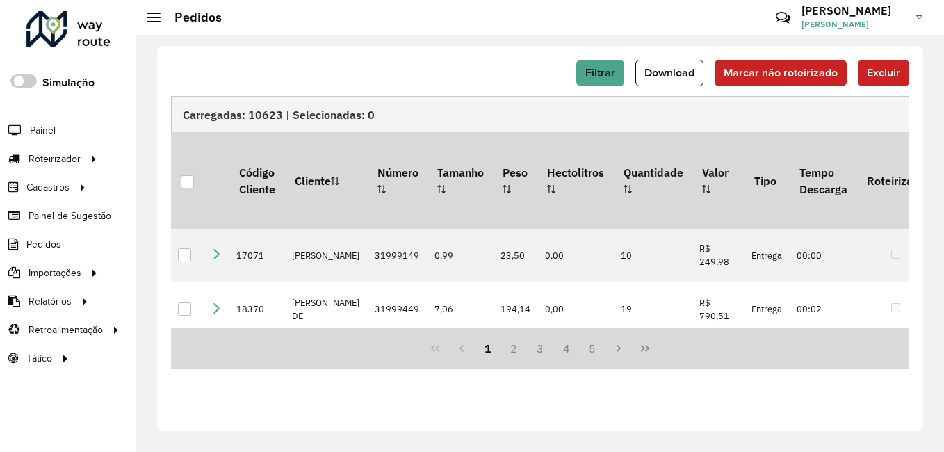
click at [476, 79] on div "Filtrar Download Marcar não roteirizado Excluir" at bounding box center [540, 73] width 739 height 26
click at [615, 80] on button "Filtrar" at bounding box center [600, 73] width 48 height 26
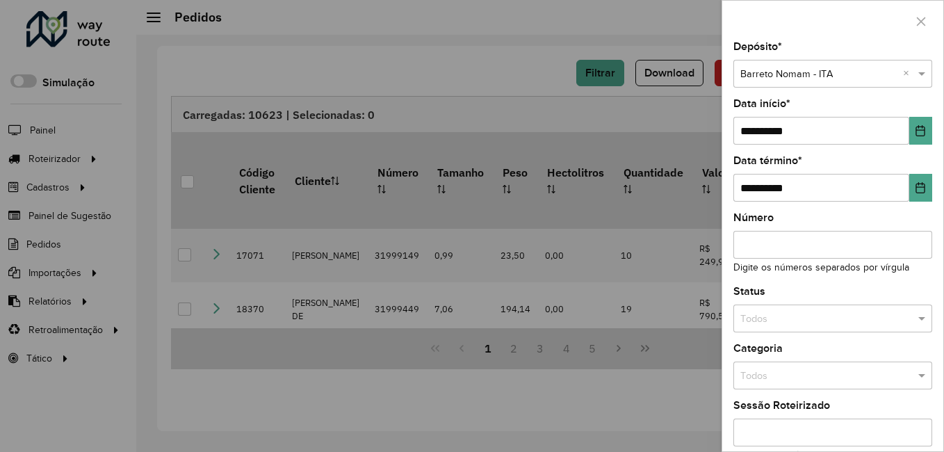
click at [823, 76] on input "text" at bounding box center [819, 74] width 157 height 15
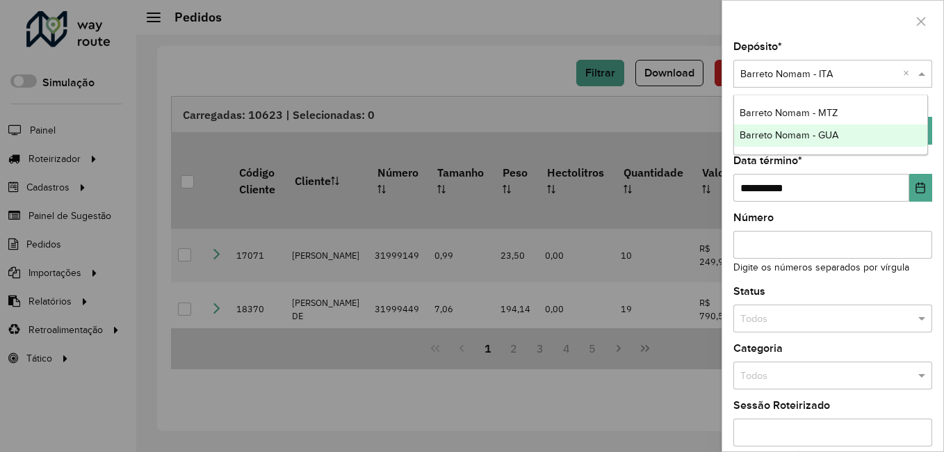
click at [837, 136] on span "Barreto Nomam - GUA" at bounding box center [789, 134] width 99 height 11
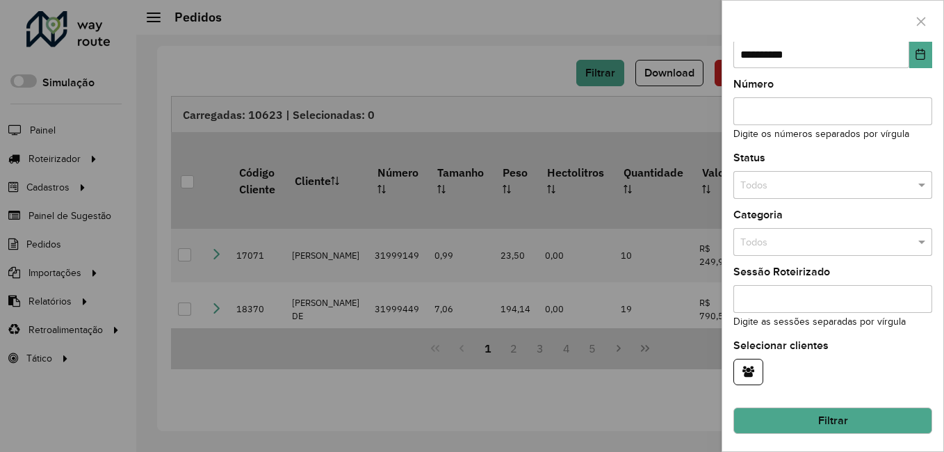
click at [801, 413] on button "Filtrar" at bounding box center [833, 421] width 199 height 26
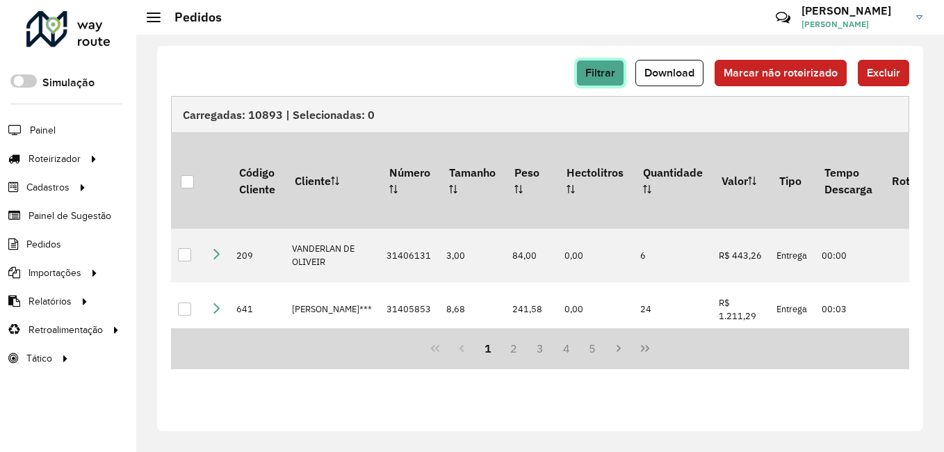
click at [583, 74] on button "Filtrar" at bounding box center [600, 73] width 48 height 26
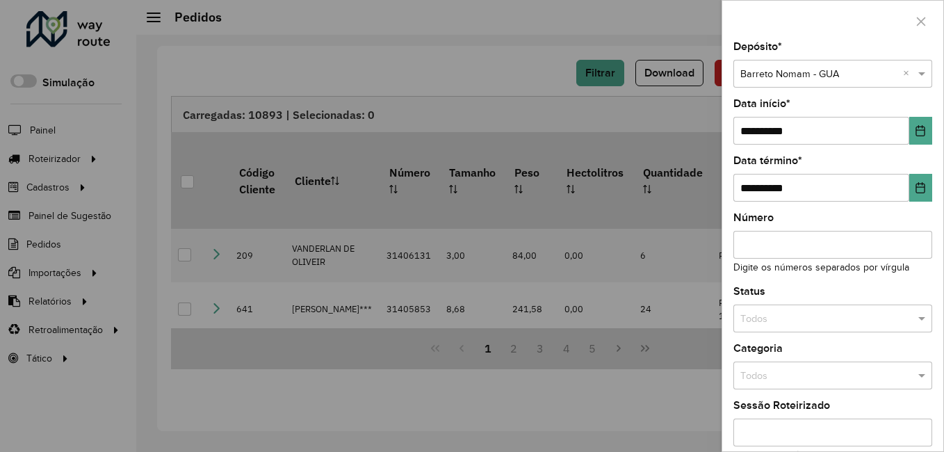
click at [613, 92] on div at bounding box center [472, 226] width 944 height 452
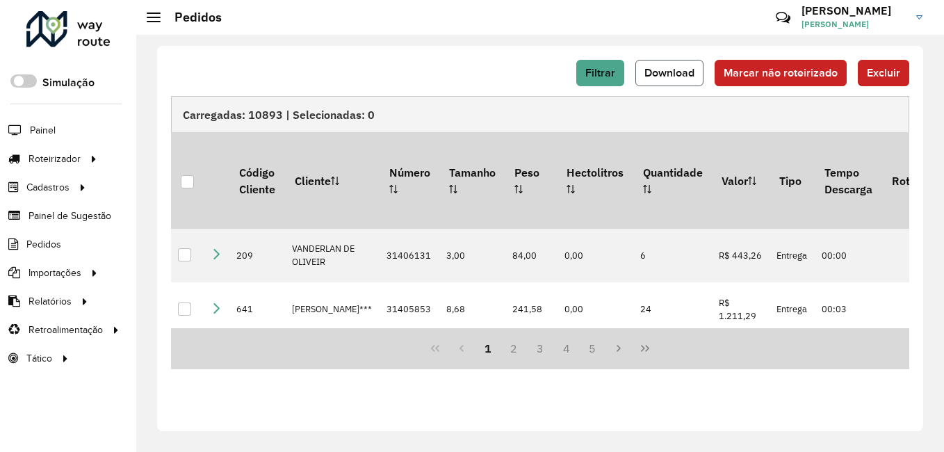
click at [654, 83] on button "Download" at bounding box center [670, 73] width 68 height 26
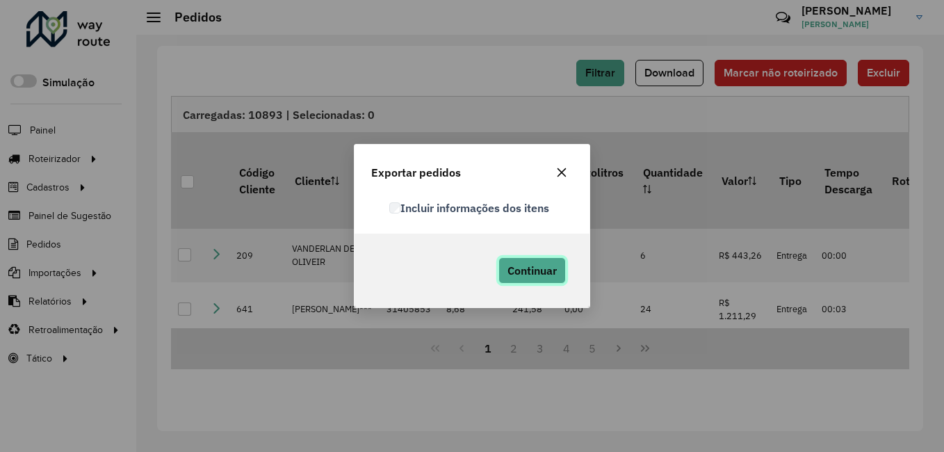
click at [545, 259] on button "Continuar" at bounding box center [532, 270] width 67 height 26
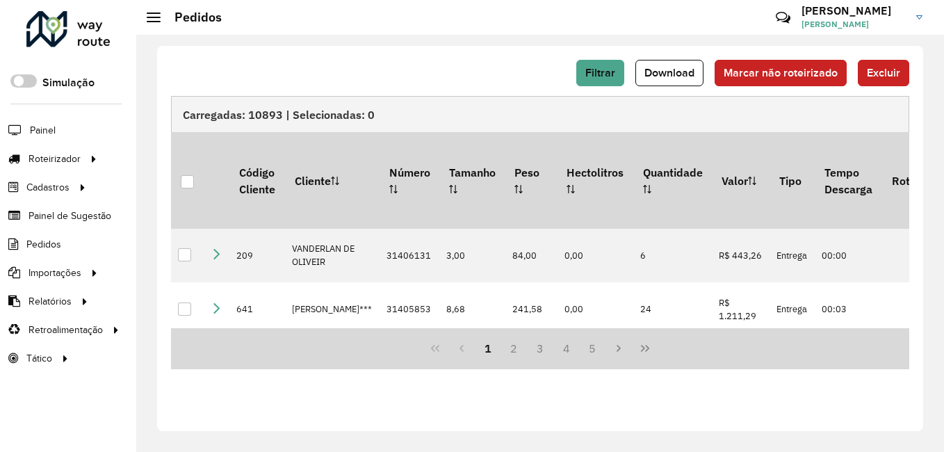
click at [506, 101] on div "Carregadas: 10893 | Selecionadas: 0" at bounding box center [540, 114] width 739 height 36
